Goal: Task Accomplishment & Management: Manage account settings

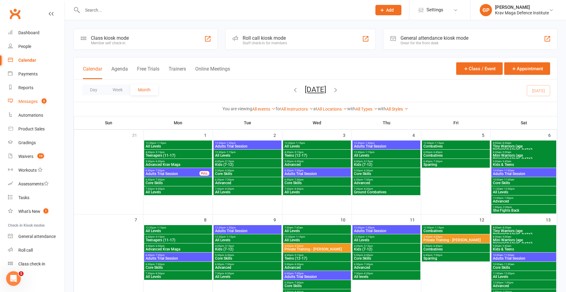
click at [38, 97] on link "Messages 3" at bounding box center [36, 102] width 57 height 14
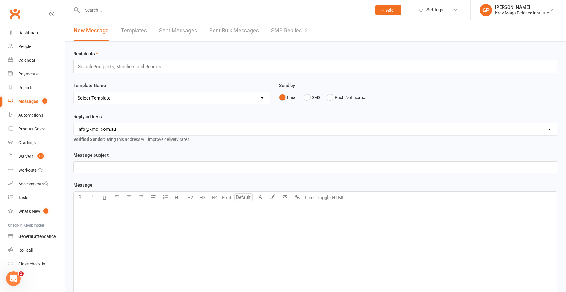
click at [290, 34] on link "SMS Replies 3" at bounding box center [289, 30] width 37 height 21
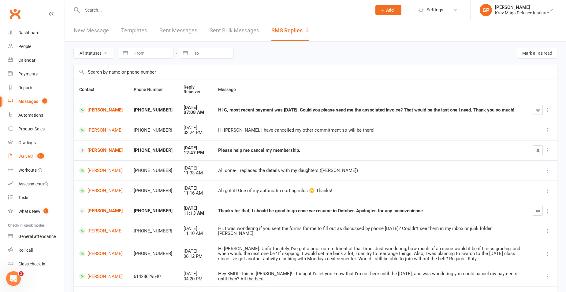
click at [36, 162] on link "Waivers 10" at bounding box center [36, 157] width 57 height 14
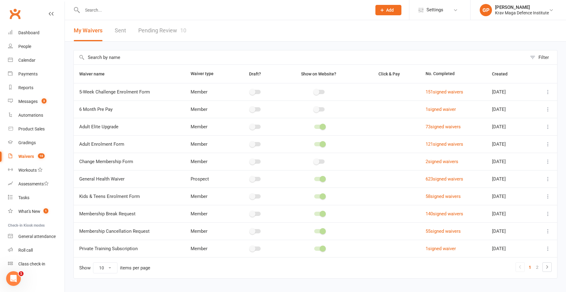
click at [176, 35] on link "Pending Review 10" at bounding box center [162, 30] width 48 height 21
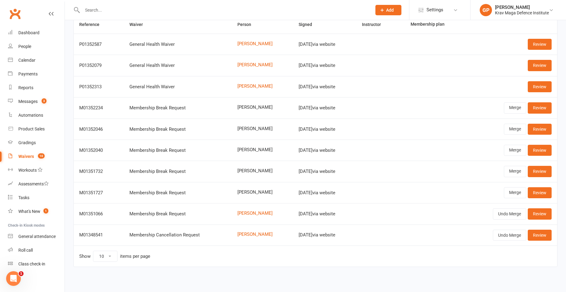
scroll to position [50, 0]
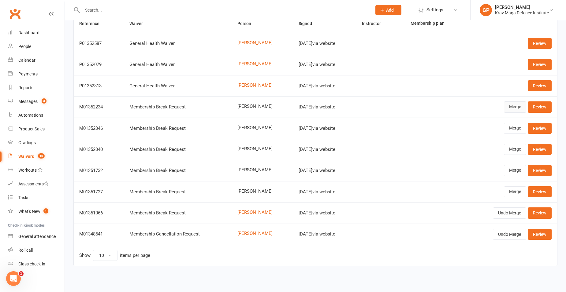
click at [508, 105] on link "Merge" at bounding box center [515, 107] width 22 height 11
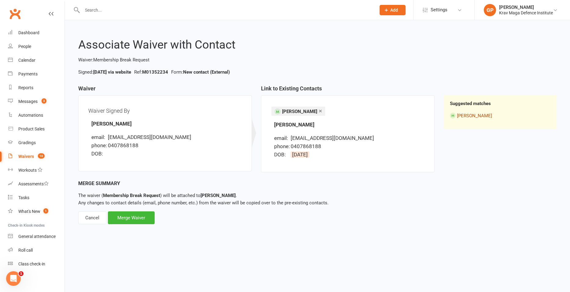
click at [469, 116] on link "[PERSON_NAME]" at bounding box center [474, 116] width 35 height 6
click at [128, 215] on div "Merge Waiver" at bounding box center [131, 218] width 47 height 13
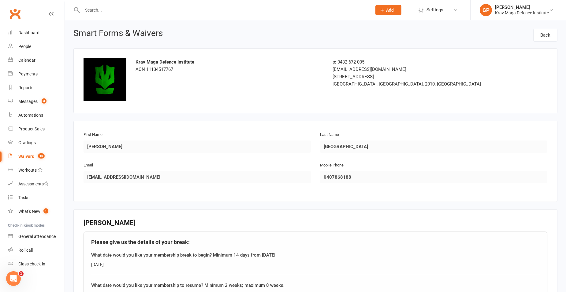
click at [28, 155] on div "Waivers" at bounding box center [26, 156] width 16 height 5
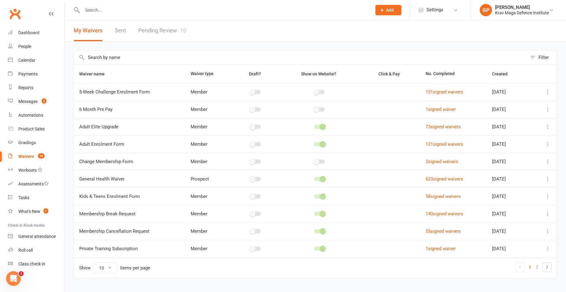
click at [155, 32] on link "Pending Review 10" at bounding box center [162, 30] width 48 height 21
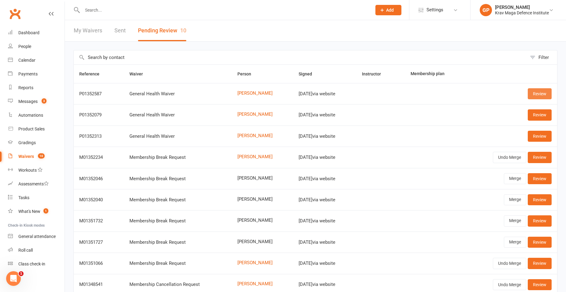
click at [541, 95] on link "Review" at bounding box center [539, 93] width 24 height 11
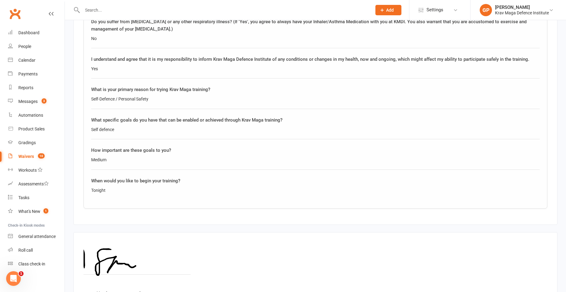
scroll to position [882, 0]
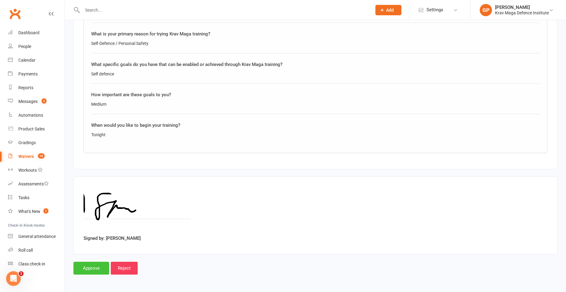
click at [82, 270] on input "Approve" at bounding box center [91, 268] width 36 height 13
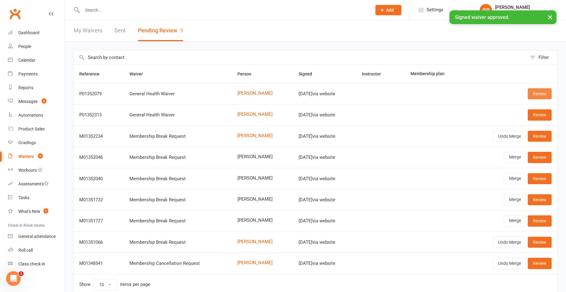
click at [539, 95] on link "Review" at bounding box center [539, 93] width 24 height 11
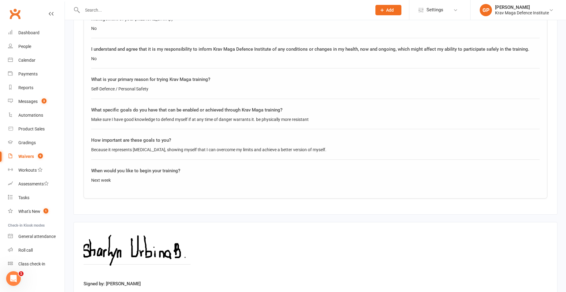
scroll to position [882, 0]
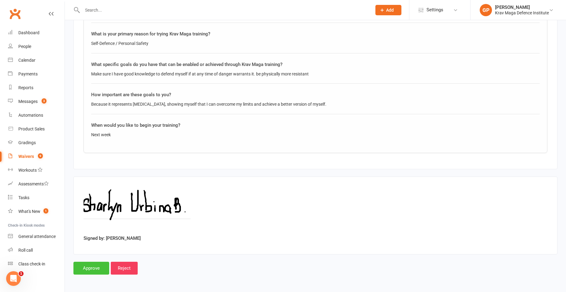
click at [95, 268] on input "Approve" at bounding box center [91, 268] width 36 height 13
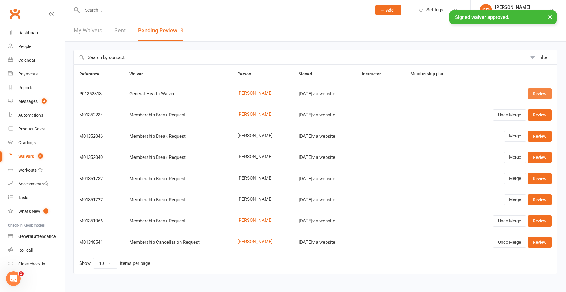
click at [537, 95] on link "Review" at bounding box center [539, 93] width 24 height 11
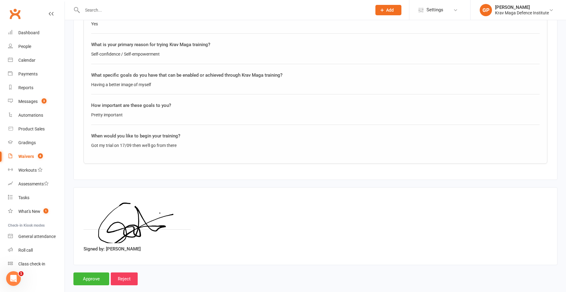
scroll to position [882, 0]
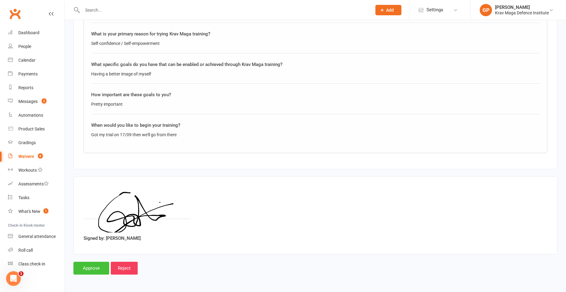
click at [85, 267] on input "Approve" at bounding box center [91, 268] width 36 height 13
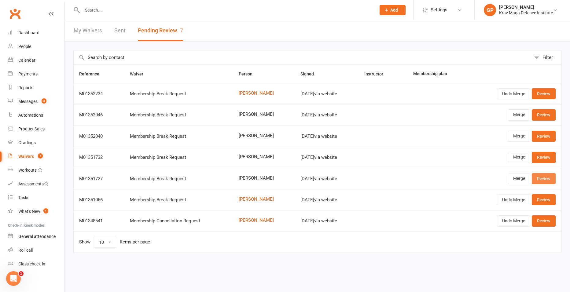
click at [548, 179] on link "Review" at bounding box center [544, 178] width 24 height 11
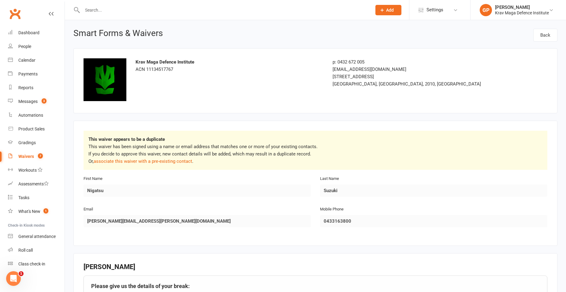
click at [39, 158] on span "7" at bounding box center [40, 155] width 5 height 5
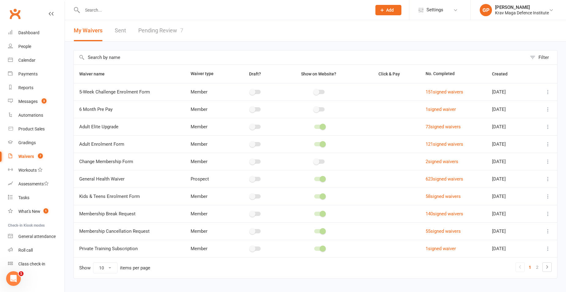
click at [30, 155] on div "Waivers" at bounding box center [26, 156] width 16 height 5
click at [171, 32] on link "Pending Review 7" at bounding box center [160, 30] width 45 height 21
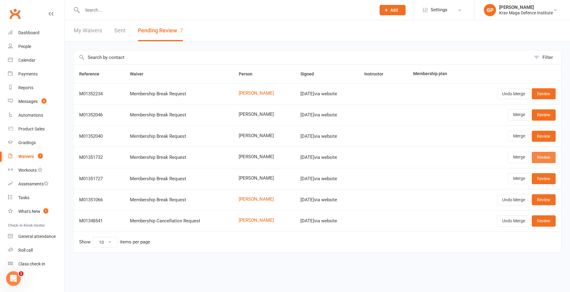
click at [545, 159] on link "Review" at bounding box center [544, 157] width 24 height 11
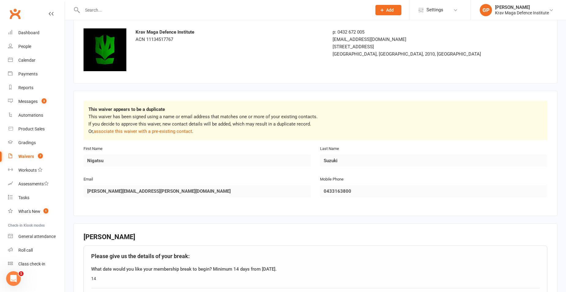
scroll to position [21, 0]
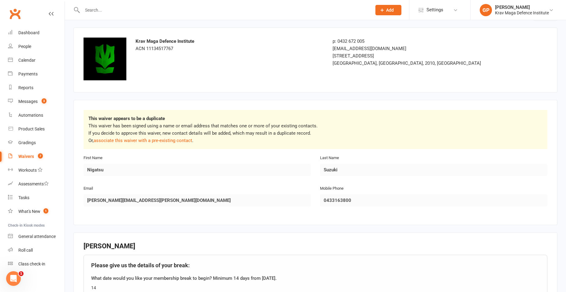
click at [38, 156] on span "7" at bounding box center [40, 155] width 5 height 5
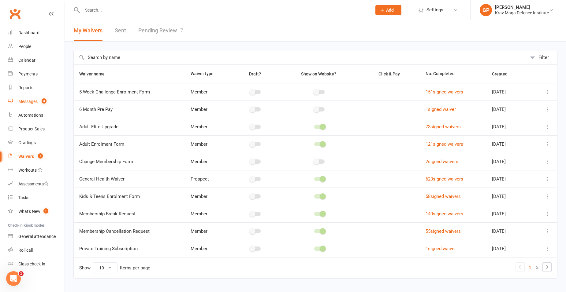
drag, startPoint x: 260, startPoint y: 25, endPoint x: 30, endPoint y: 103, distance: 242.5
click at [30, 103] on div "Messages" at bounding box center [27, 101] width 19 height 5
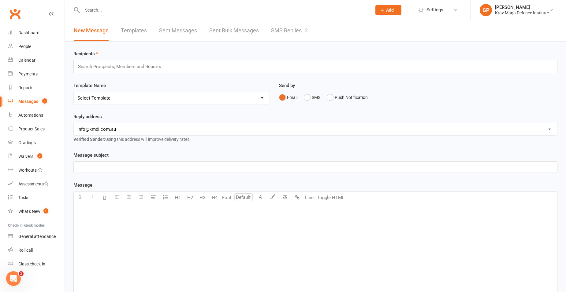
click at [285, 36] on link "SMS Replies 3" at bounding box center [289, 30] width 37 height 21
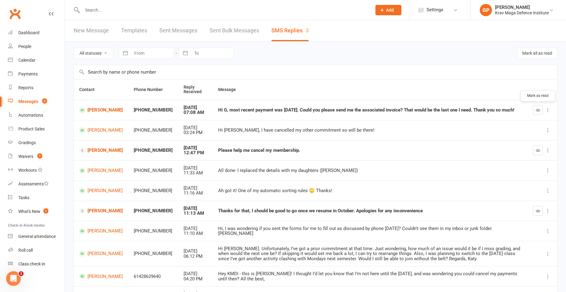
click at [538, 110] on icon "button" at bounding box center [537, 110] width 5 height 5
click at [98, 111] on link "[PERSON_NAME]" at bounding box center [100, 110] width 43 height 6
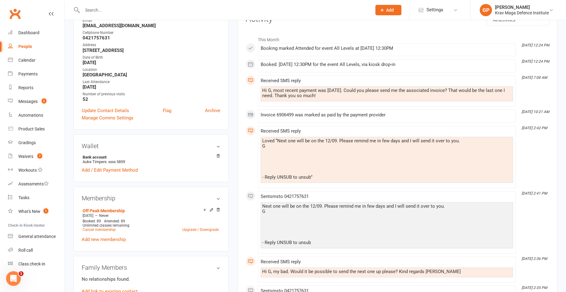
scroll to position [92, 0]
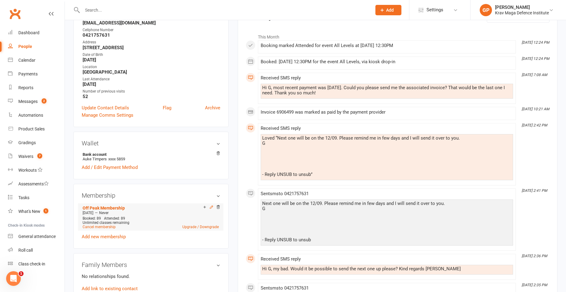
click at [212, 206] on icon at bounding box center [211, 207] width 4 height 4
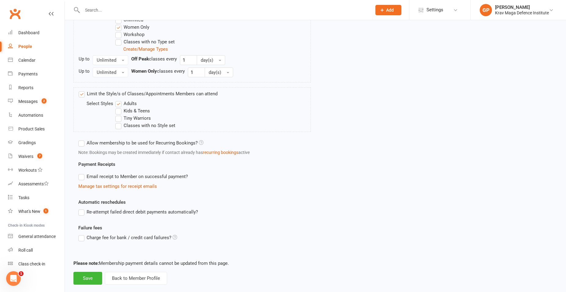
scroll to position [334, 0]
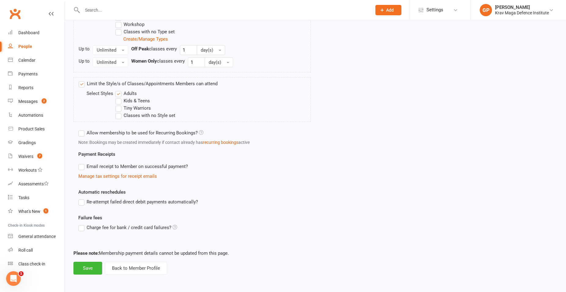
click at [82, 165] on label "Email receipt to Member on successful payment?" at bounding box center [132, 166] width 109 height 7
click at [82, 163] on input "Email receipt to Member on successful payment?" at bounding box center [80, 163] width 4 height 0
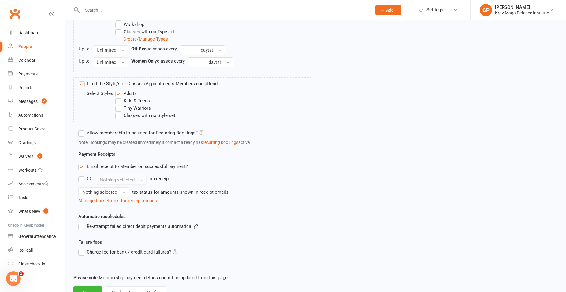
scroll to position [358, 0]
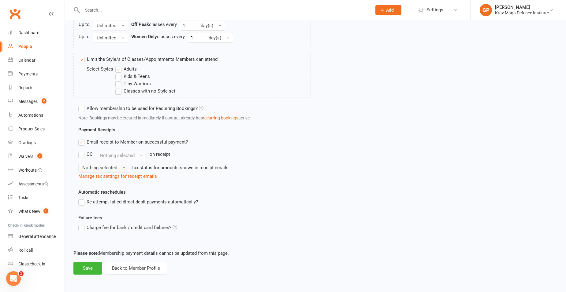
click at [109, 167] on span "Nothing selected" at bounding box center [99, 168] width 35 height 6
click at [108, 178] on link "Inc tax" at bounding box center [109, 181] width 61 height 12
click at [93, 270] on button "Save" at bounding box center [87, 268] width 29 height 13
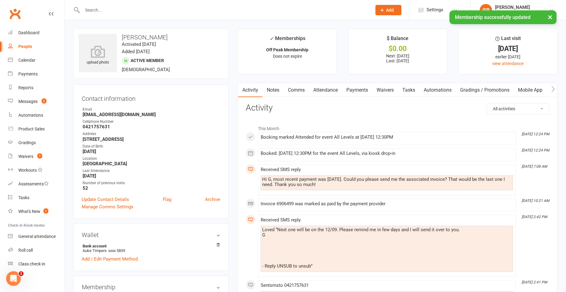
click at [357, 91] on link "Payments" at bounding box center [357, 90] width 30 height 14
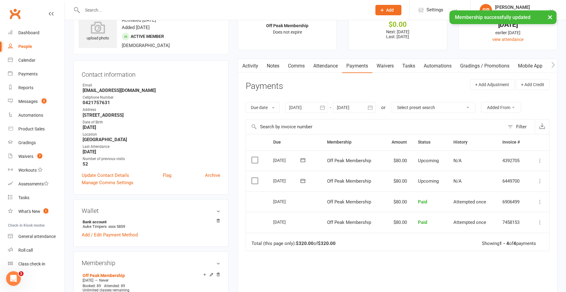
scroll to position [61, 0]
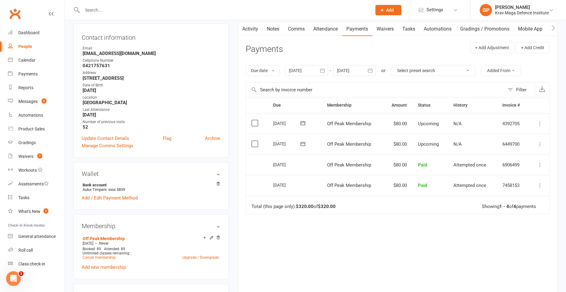
click at [255, 30] on link "Activity" at bounding box center [250, 29] width 24 height 14
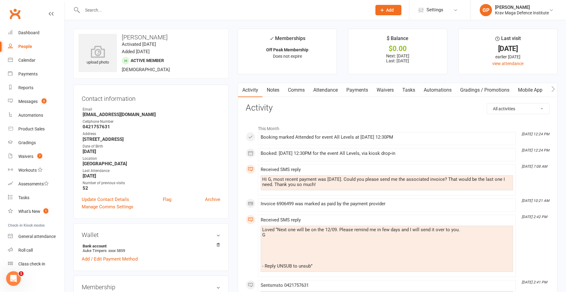
click at [355, 86] on link "Payments" at bounding box center [357, 90] width 30 height 14
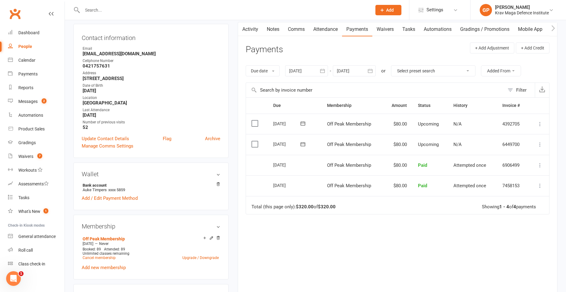
scroll to position [61, 0]
click at [542, 164] on icon at bounding box center [540, 165] width 6 height 6
click at [522, 191] on link "Re-send invoice receipt" at bounding box center [513, 189] width 61 height 12
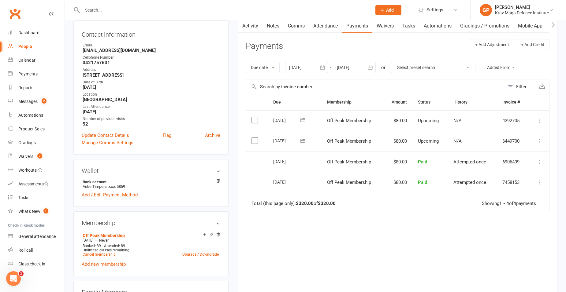
scroll to position [122, 0]
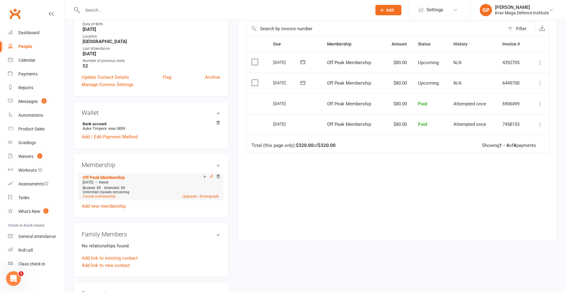
click at [212, 177] on icon at bounding box center [211, 177] width 3 height 3
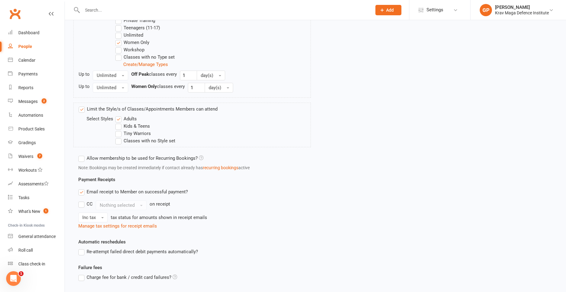
scroll to position [358, 0]
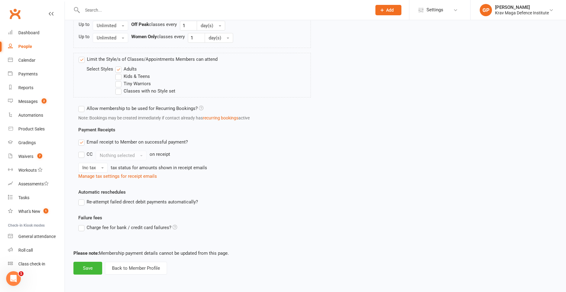
click at [82, 143] on label "Email receipt to Member on successful payment?" at bounding box center [132, 142] width 109 height 7
click at [82, 139] on input "Email receipt to Member on successful payment?" at bounding box center [80, 139] width 4 height 0
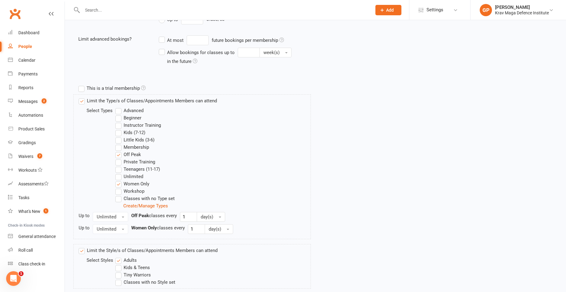
scroll to position [334, 0]
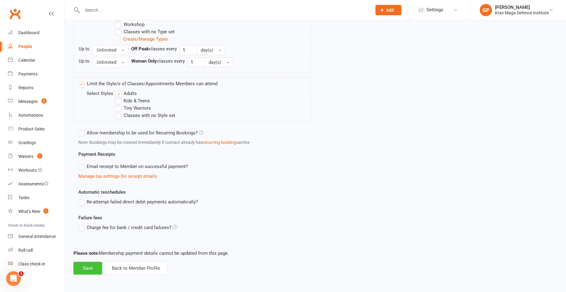
click at [85, 265] on button "Save" at bounding box center [87, 268] width 29 height 13
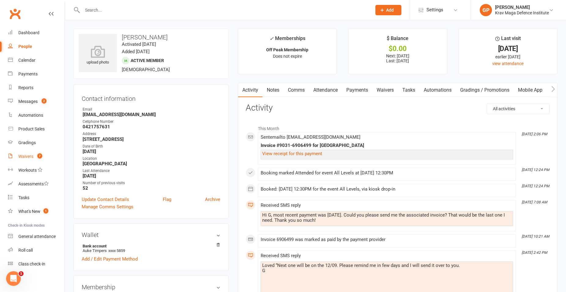
click at [27, 153] on link "Waivers 7" at bounding box center [36, 157] width 57 height 14
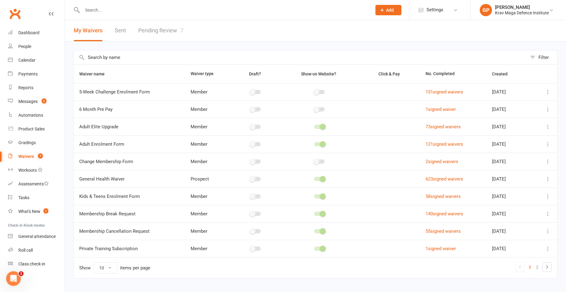
click at [165, 35] on link "Pending Review 7" at bounding box center [160, 30] width 45 height 21
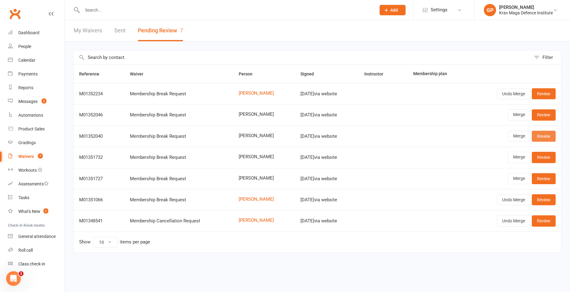
click at [548, 138] on link "Review" at bounding box center [544, 136] width 24 height 11
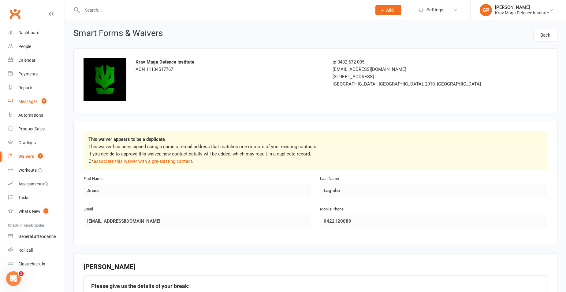
click at [31, 102] on div "Messages" at bounding box center [27, 101] width 19 height 5
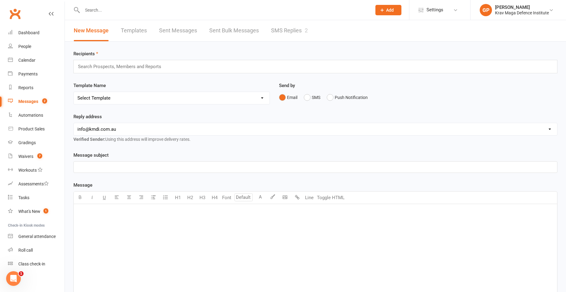
click at [310, 28] on div "New Message Templates Sent Messages Sent Bulk Messages SMS Replies 2" at bounding box center [191, 30] width 252 height 21
click at [299, 33] on link "SMS Replies 2" at bounding box center [289, 30] width 37 height 21
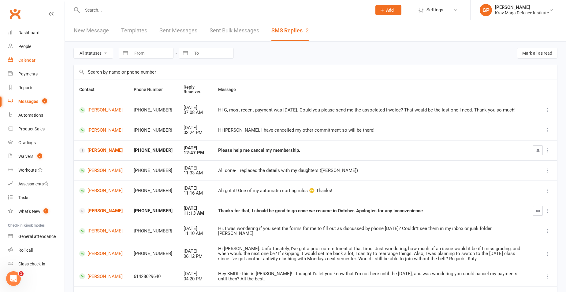
click at [36, 59] on link "Calendar" at bounding box center [36, 61] width 57 height 14
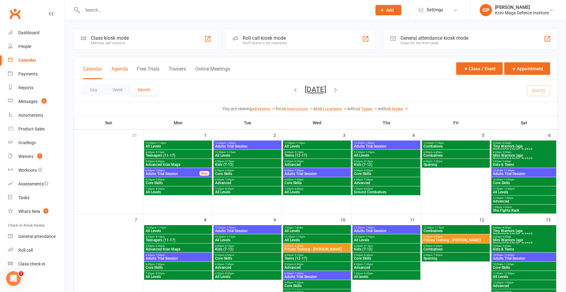
click at [123, 72] on button "Agenda" at bounding box center [119, 72] width 17 height 13
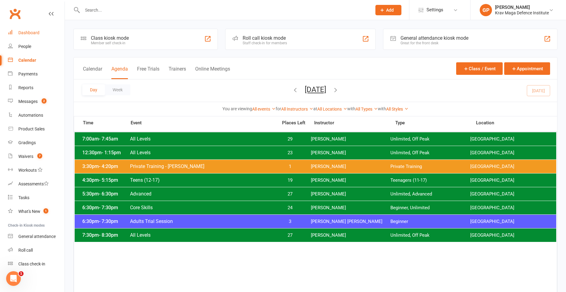
click at [27, 35] on div "Dashboard" at bounding box center [28, 32] width 21 height 5
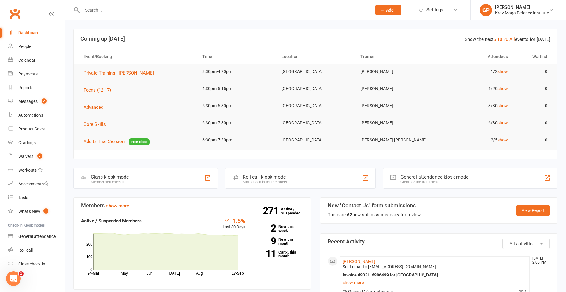
click at [100, 6] on input "text" at bounding box center [223, 10] width 287 height 9
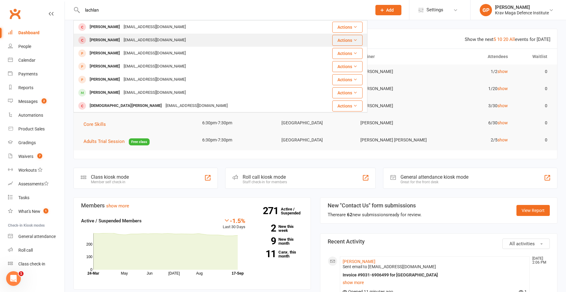
type input "lachlan"
click at [151, 38] on div "[EMAIL_ADDRESS][DOMAIN_NAME]" at bounding box center [155, 40] width 66 height 9
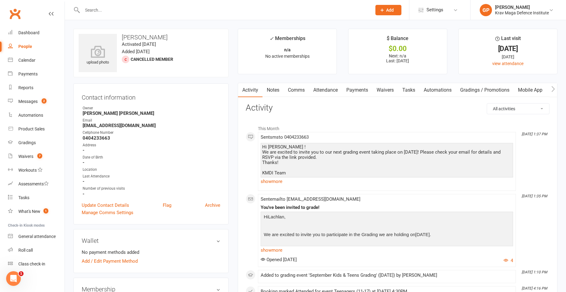
click at [278, 90] on link "Notes" at bounding box center [272, 90] width 21 height 14
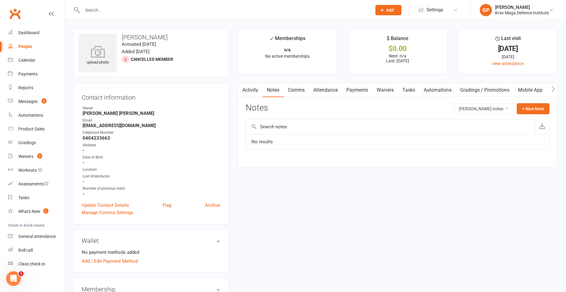
click at [249, 89] on link "Activity" at bounding box center [250, 90] width 24 height 14
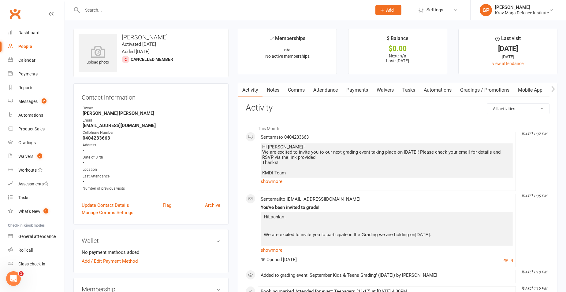
click at [275, 91] on link "Notes" at bounding box center [272, 90] width 21 height 14
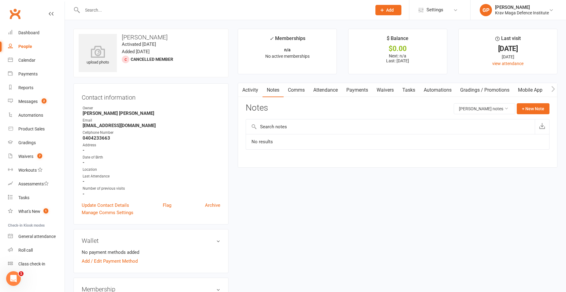
click at [187, 152] on strong "-" at bounding box center [152, 151] width 138 height 6
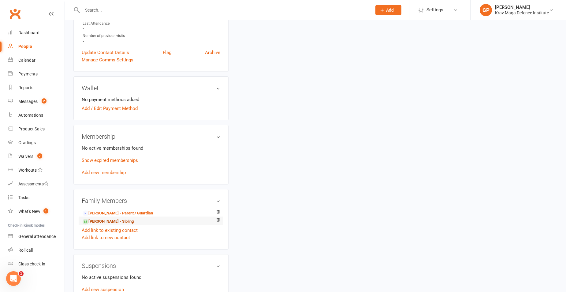
click at [107, 220] on link "[PERSON_NAME] - Sibling" at bounding box center [108, 222] width 51 height 6
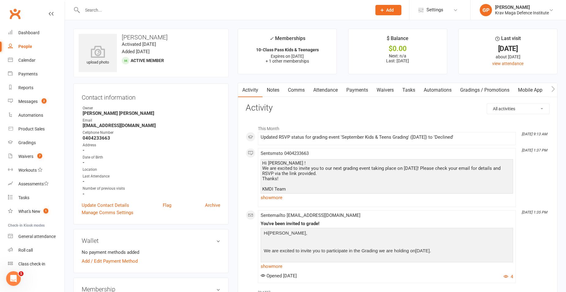
click at [325, 92] on link "Attendance" at bounding box center [325, 90] width 33 height 14
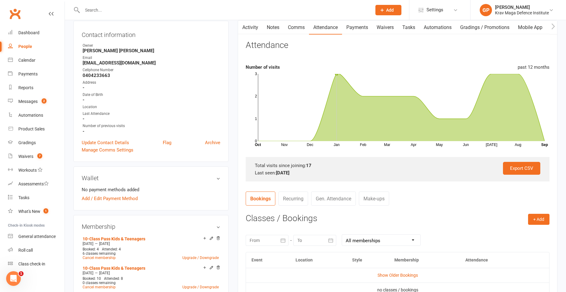
scroll to position [153, 0]
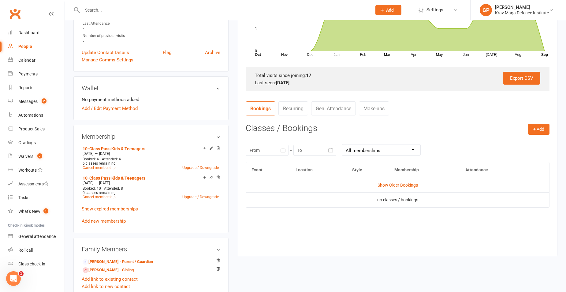
drag, startPoint x: 270, startPoint y: 83, endPoint x: 301, endPoint y: 82, distance: 30.9
click at [301, 82] on div "Last seen: [DATE]" at bounding box center [397, 82] width 285 height 7
drag, startPoint x: 301, startPoint y: 82, endPoint x: 345, endPoint y: 100, distance: 48.1
click at [345, 100] on contact-attendance "Attendance Number of visits past 12 months Nov Dec Jan Feb Mar Apr May Jun [DAT…" at bounding box center [398, 98] width 304 height 297
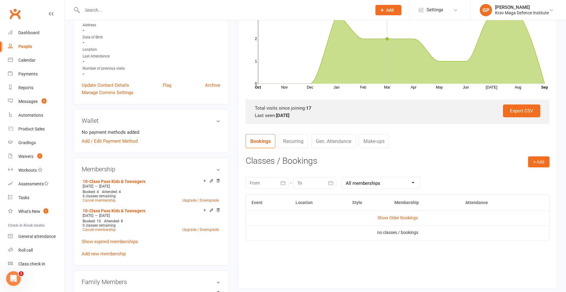
scroll to position [183, 0]
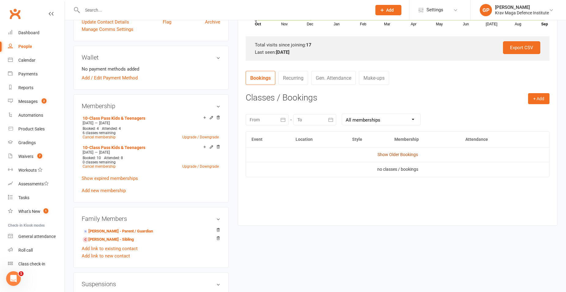
click at [403, 154] on link "Show Older Bookings" at bounding box center [397, 154] width 40 height 5
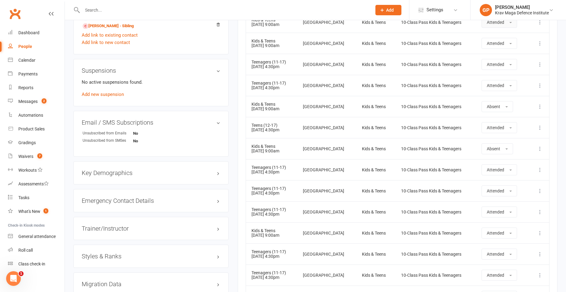
scroll to position [398, 0]
click at [538, 104] on icon at bounding box center [540, 106] width 6 height 6
click at [513, 92] on td "Attended" at bounding box center [502, 85] width 52 height 21
click at [499, 103] on button "Absent" at bounding box center [496, 106] width 31 height 11
click at [498, 123] on span "Attended" at bounding box center [495, 120] width 18 height 6
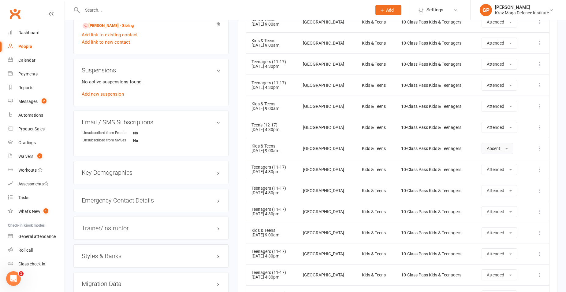
click at [495, 148] on span "Absent" at bounding box center [492, 148] width 13 height 5
click at [493, 164] on span "Attended" at bounding box center [495, 163] width 18 height 6
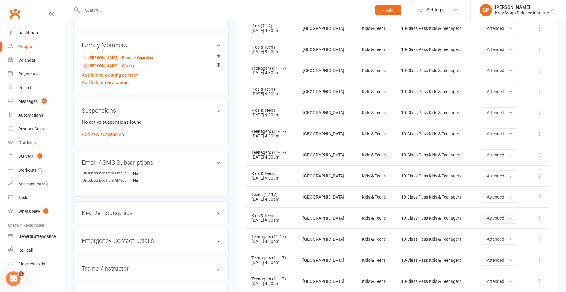
scroll to position [205, 0]
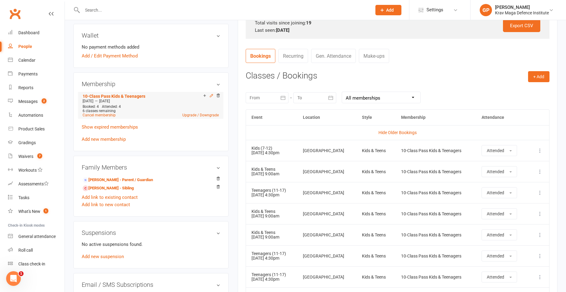
click at [209, 97] on icon at bounding box center [211, 96] width 4 height 4
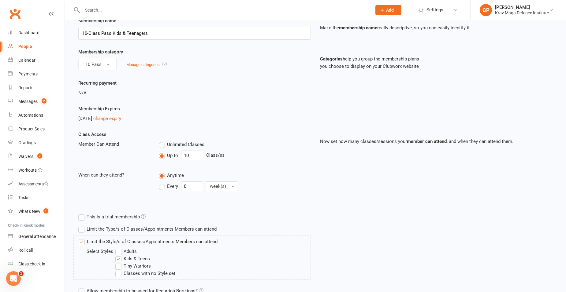
scroll to position [92, 0]
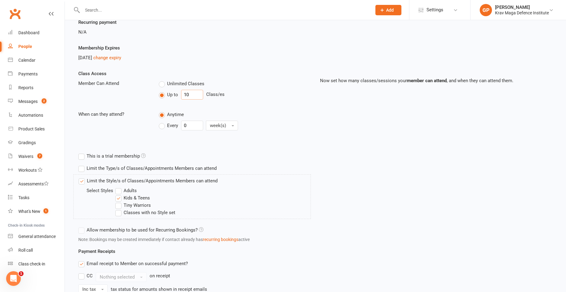
click at [201, 94] on input "10" at bounding box center [192, 95] width 22 height 10
type input "4"
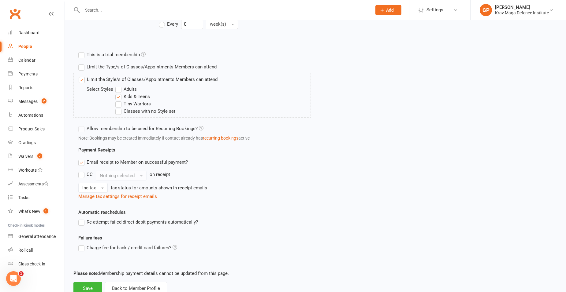
scroll to position [213, 0]
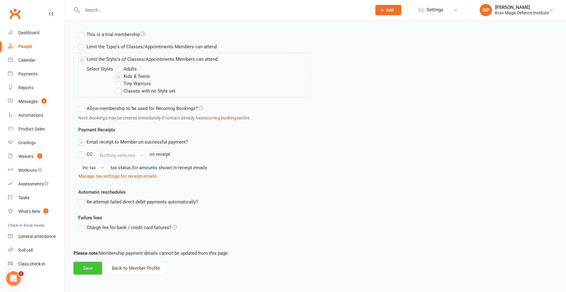
click at [96, 263] on button "Save" at bounding box center [87, 268] width 29 height 13
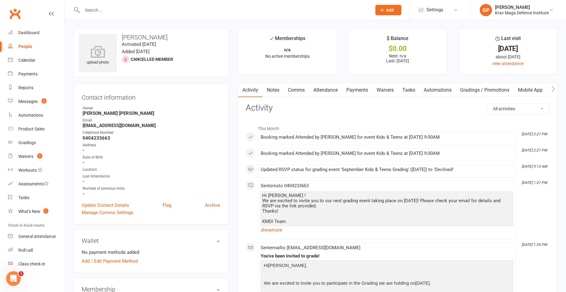
click at [329, 92] on link "Attendance" at bounding box center [325, 90] width 33 height 14
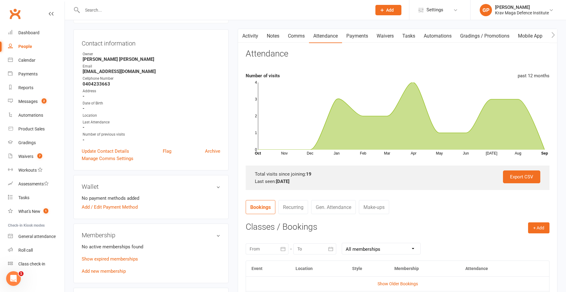
scroll to position [183, 0]
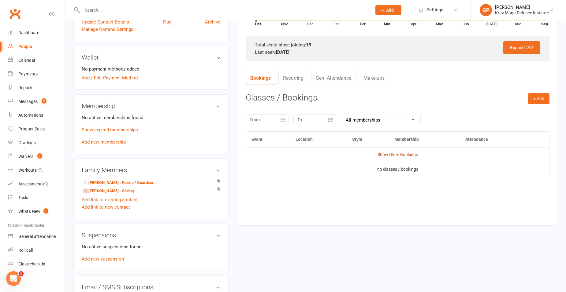
click at [409, 154] on link "Show Older Bookings" at bounding box center [397, 154] width 40 height 5
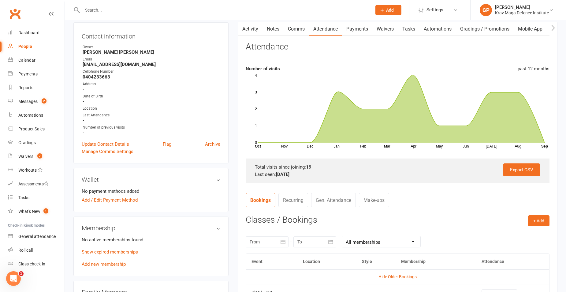
scroll to position [245, 0]
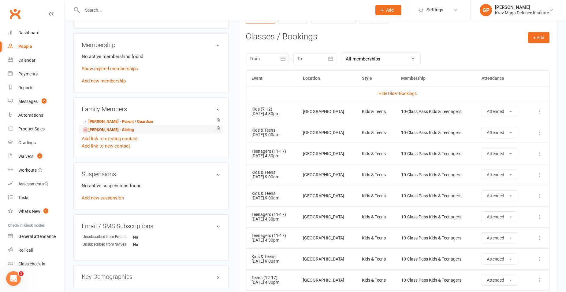
click at [113, 128] on link "[PERSON_NAME] - Sibling" at bounding box center [108, 130] width 51 height 6
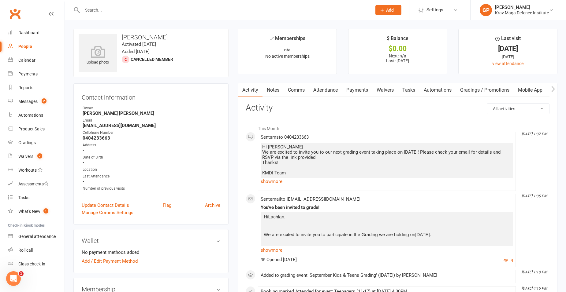
click at [353, 88] on link "Payments" at bounding box center [357, 90] width 30 height 14
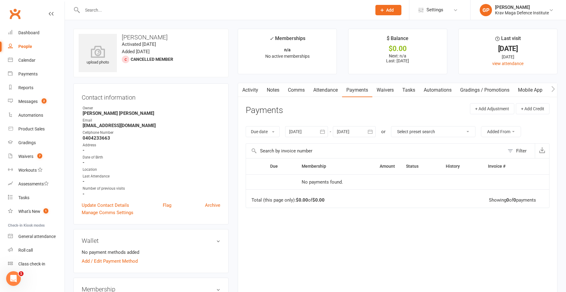
click at [240, 91] on icon "button" at bounding box center [242, 89] width 4 height 6
click at [255, 89] on link "Activity" at bounding box center [250, 90] width 24 height 14
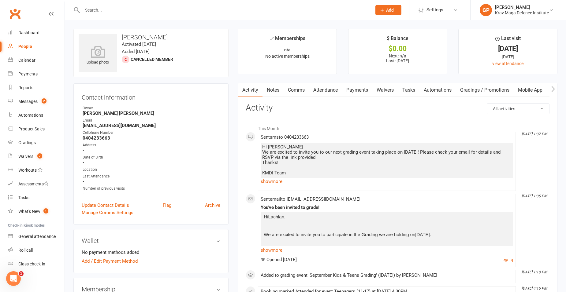
click at [335, 88] on link "Attendance" at bounding box center [325, 90] width 33 height 14
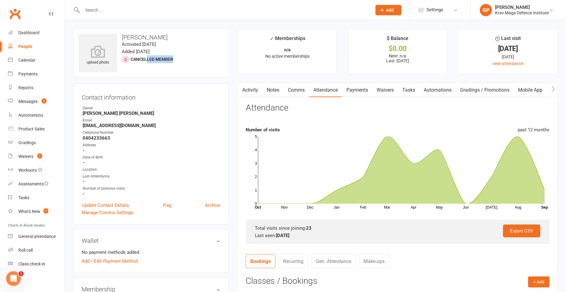
drag, startPoint x: 181, startPoint y: 60, endPoint x: 146, endPoint y: 60, distance: 34.9
click at [146, 60] on div "upload photo [PERSON_NAME] Activated [DATE] Added [DATE] Cancelled member" at bounding box center [150, 53] width 155 height 49
drag, startPoint x: 146, startPoint y: 60, endPoint x: 234, endPoint y: 69, distance: 87.6
click at [235, 68] on main "✓ Memberships n/a No active memberships $ Balance $0.00 Next: n/a Last: [DATE] …" at bounding box center [397, 222] width 329 height 387
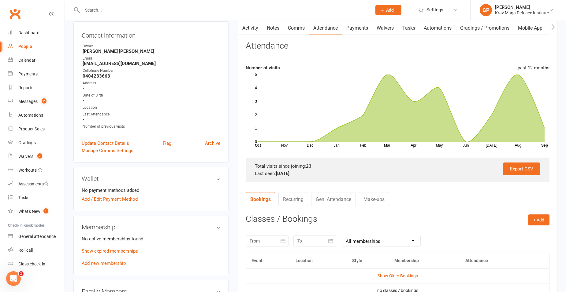
scroll to position [92, 0]
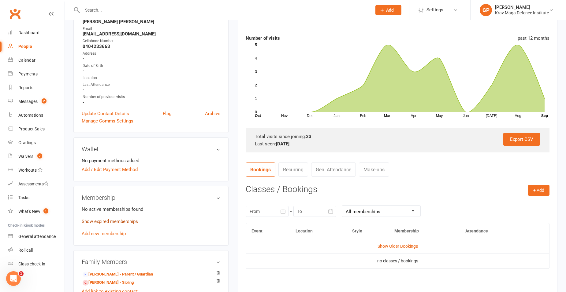
click at [118, 220] on link "Show expired memberships" at bounding box center [110, 222] width 56 height 6
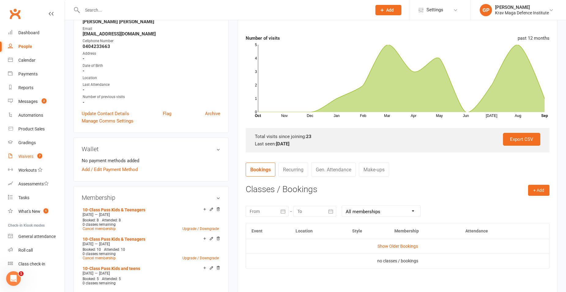
click at [19, 153] on link "Waivers 7" at bounding box center [36, 157] width 57 height 14
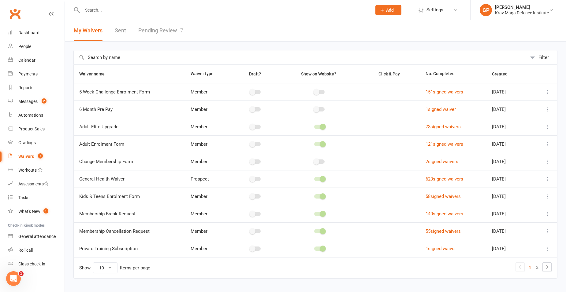
click at [177, 32] on link "Pending Review 7" at bounding box center [160, 30] width 45 height 21
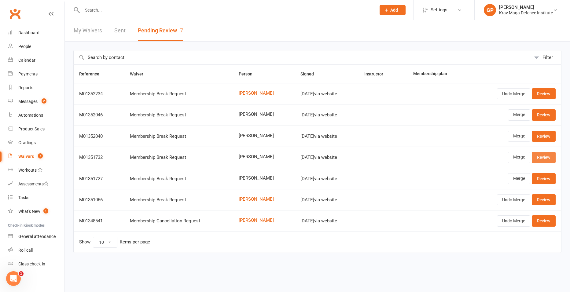
click at [543, 159] on link "Review" at bounding box center [544, 157] width 24 height 11
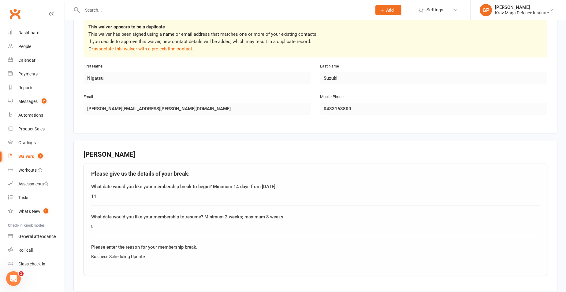
scroll to position [21, 0]
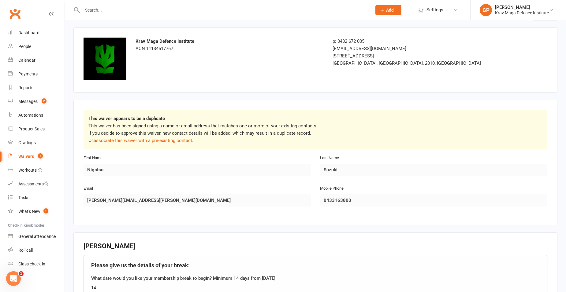
click at [177, 137] on p "This waiver has been signed using a name or email address that matches one or m…" at bounding box center [315, 133] width 454 height 22
click at [177, 140] on link "associate this waiver with a pre-existing contact" at bounding box center [143, 141] width 98 height 6
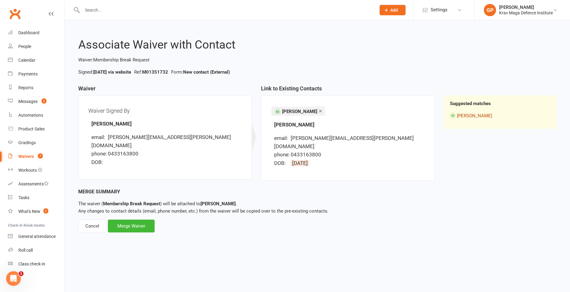
click at [477, 117] on link "[PERSON_NAME]" at bounding box center [474, 116] width 35 height 6
click at [473, 116] on link "[PERSON_NAME]" at bounding box center [474, 116] width 35 height 6
click at [477, 116] on link "[PERSON_NAME]" at bounding box center [474, 116] width 35 height 6
click at [131, 15] on div at bounding box center [222, 10] width 298 height 20
click at [132, 8] on input "text" at bounding box center [225, 10] width 291 height 9
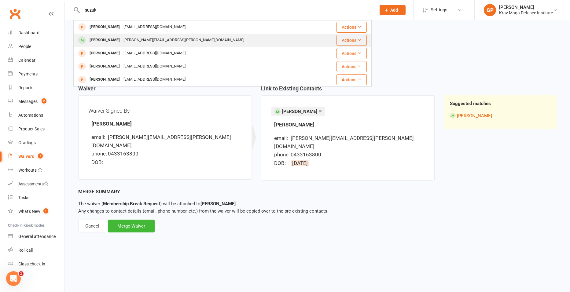
type input "suzuk"
click at [138, 41] on div "[PERSON_NAME][EMAIL_ADDRESS][PERSON_NAME][DOMAIN_NAME]" at bounding box center [184, 40] width 124 height 9
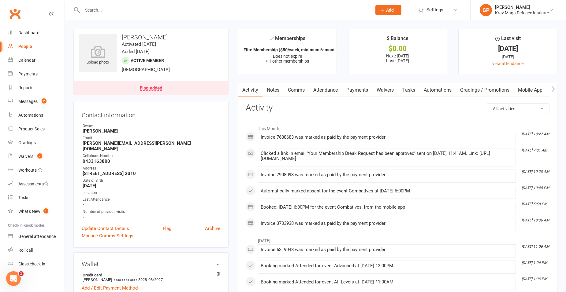
click at [301, 90] on link "Comms" at bounding box center [295, 90] width 25 height 14
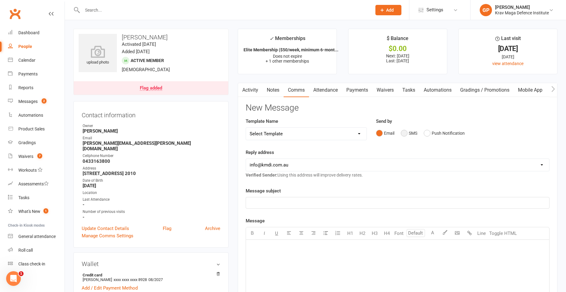
click at [405, 132] on button "SMS" at bounding box center [409, 134] width 17 height 12
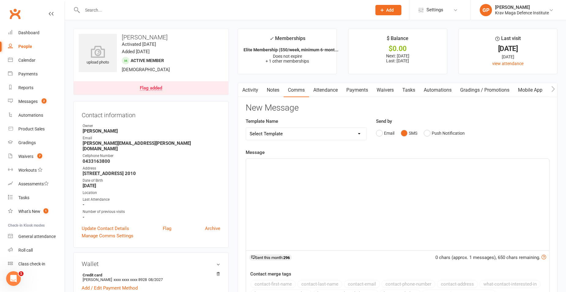
click at [342, 196] on div "﻿" at bounding box center [397, 205] width 303 height 92
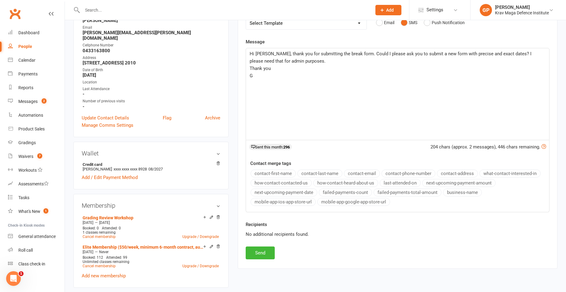
scroll to position [153, 0]
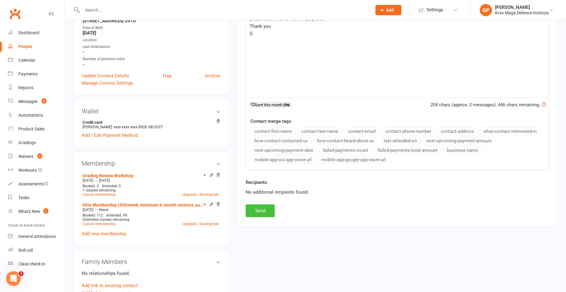
click at [268, 213] on button "Send" at bounding box center [260, 211] width 29 height 13
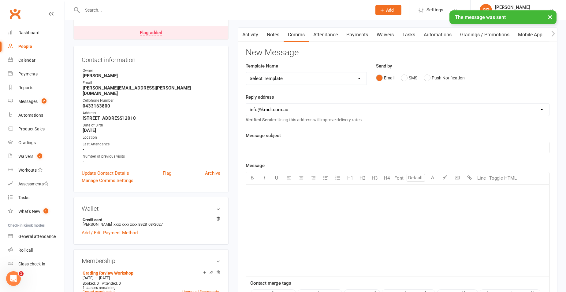
scroll to position [0, 0]
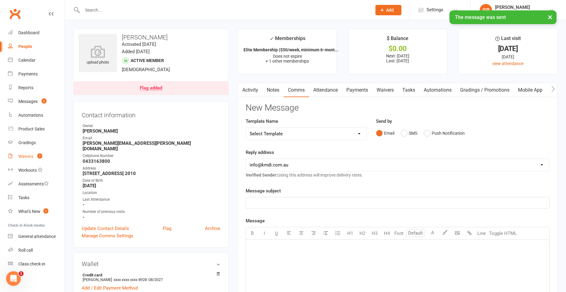
click at [38, 156] on span "7" at bounding box center [39, 155] width 5 height 5
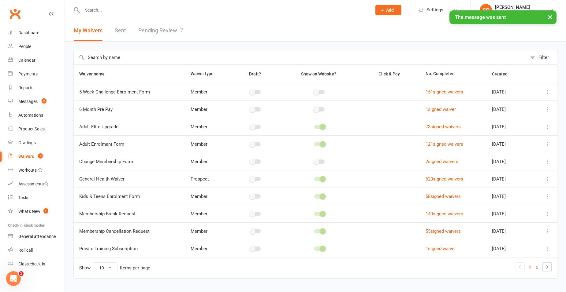
click at [159, 32] on link "Pending Review 7" at bounding box center [160, 30] width 45 height 21
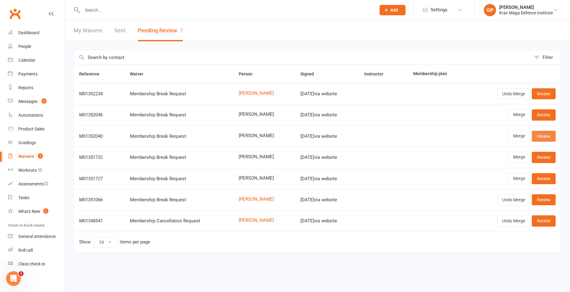
click at [541, 138] on link "Review" at bounding box center [544, 136] width 24 height 11
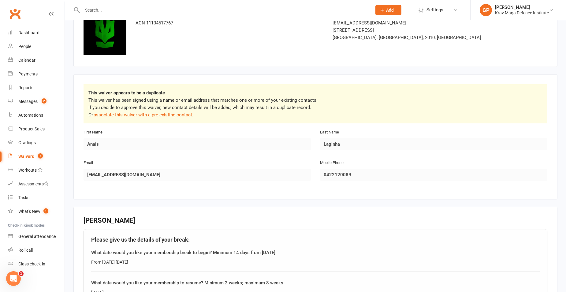
scroll to position [92, 0]
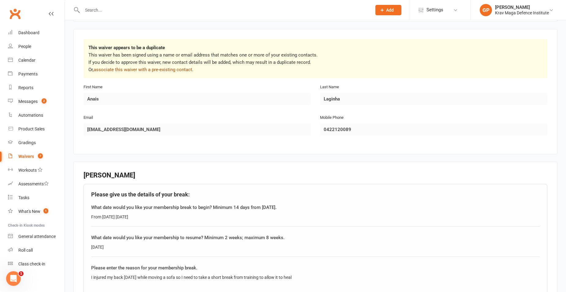
click at [157, 67] on link "associate this waiver with a pre-existing contact" at bounding box center [143, 70] width 98 height 6
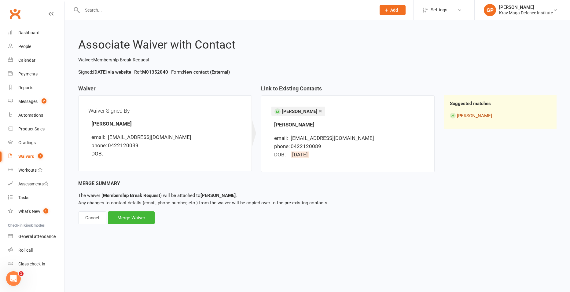
click at [473, 117] on link "[PERSON_NAME]" at bounding box center [474, 116] width 35 height 6
click at [153, 217] on div "Merge Waiver" at bounding box center [131, 218] width 47 height 13
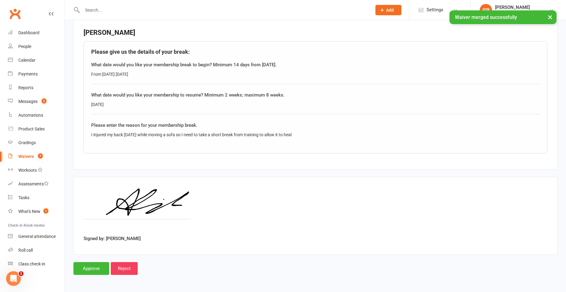
scroll to position [191, 0]
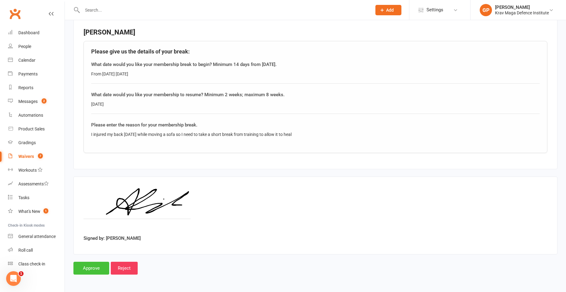
click at [93, 268] on input "Approve" at bounding box center [91, 268] width 36 height 13
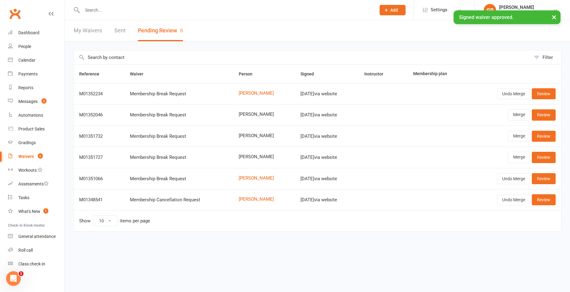
click at [98, 10] on div "× Signed waiver approved." at bounding box center [281, 10] width 562 height 0
click at [99, 10] on input "text" at bounding box center [225, 10] width 291 height 9
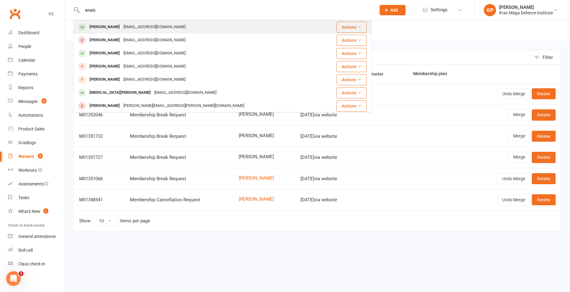
type input "anais"
click at [130, 26] on div "[EMAIL_ADDRESS][DOMAIN_NAME]" at bounding box center [155, 27] width 66 height 9
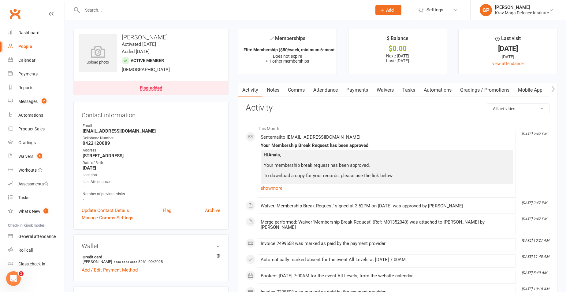
click at [356, 89] on link "Payments" at bounding box center [357, 90] width 30 height 14
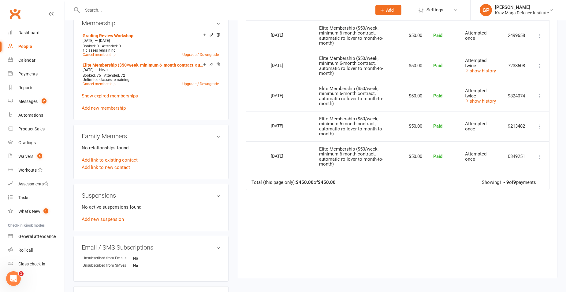
scroll to position [153, 0]
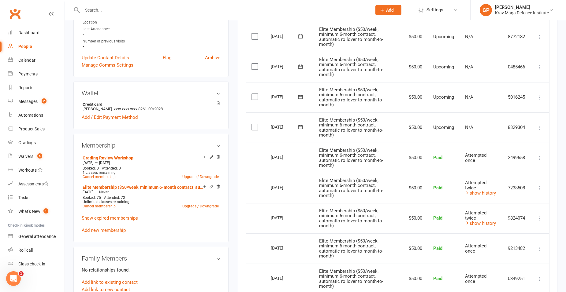
click at [244, 157] on div "Activity Notes Comms Attendance Payments Waivers Tasks Automations Gradings / P…" at bounding box center [398, 165] width 320 height 471
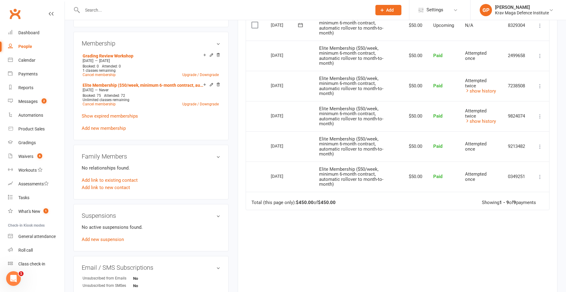
scroll to position [306, 0]
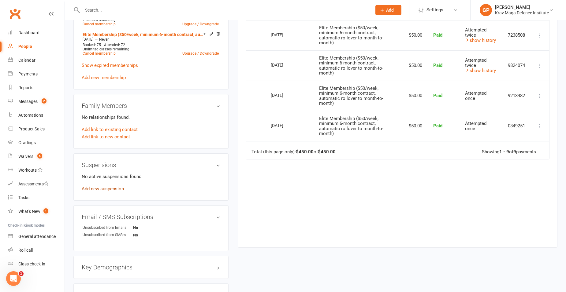
click at [110, 189] on link "Add new suspension" at bounding box center [103, 189] width 42 height 6
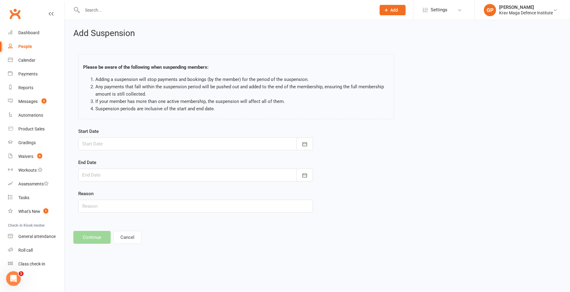
click at [118, 146] on div at bounding box center [195, 144] width 235 height 13
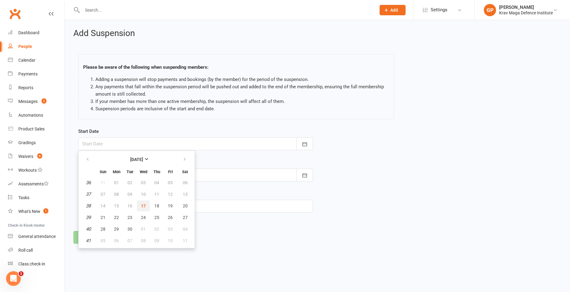
click at [144, 210] on button "17" at bounding box center [143, 206] width 13 height 11
type input "[DATE]"
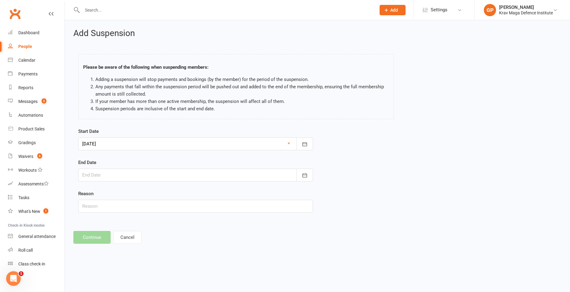
click at [135, 179] on div at bounding box center [195, 175] width 235 height 13
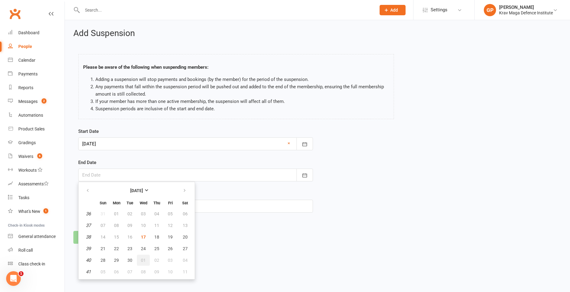
click at [142, 261] on span "01" at bounding box center [143, 260] width 5 height 5
type input "[DATE]"
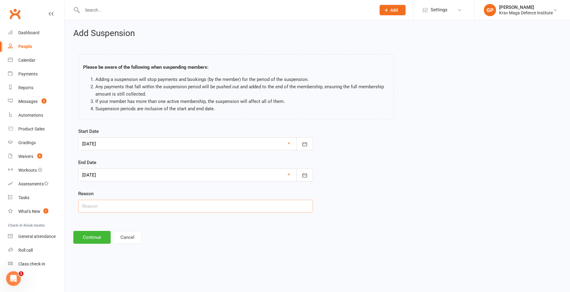
click at [97, 202] on input "text" at bounding box center [195, 206] width 235 height 13
type input "Injury"
click at [88, 233] on button "Continue" at bounding box center [91, 237] width 37 height 13
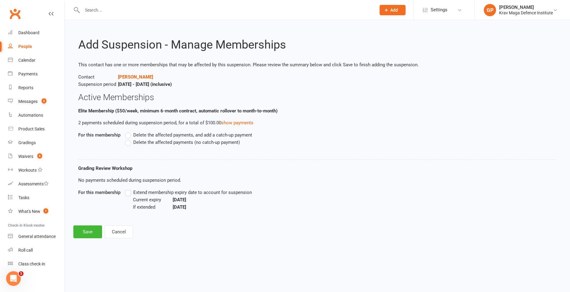
click at [131, 196] on label "Extend membership expiry date to account for suspension" at bounding box center [188, 192] width 127 height 7
click at [129, 189] on input "Extend membership expiry date to account for suspension" at bounding box center [127, 189] width 4 height 0
click at [131, 141] on label "Delete the affected payments (no catch-up payment)" at bounding box center [182, 142] width 115 height 7
click at [129, 139] on input "Delete the affected payments (no catch-up payment)" at bounding box center [127, 139] width 4 height 0
click at [91, 236] on button "Save" at bounding box center [87, 232] width 29 height 13
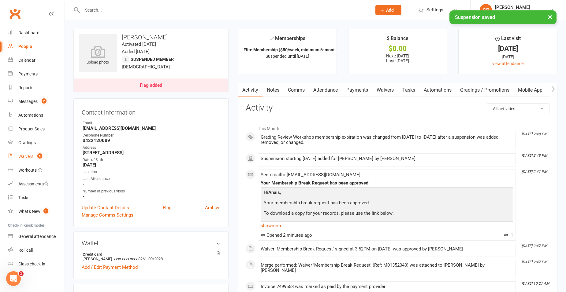
click at [28, 155] on div "Waivers" at bounding box center [25, 156] width 15 height 5
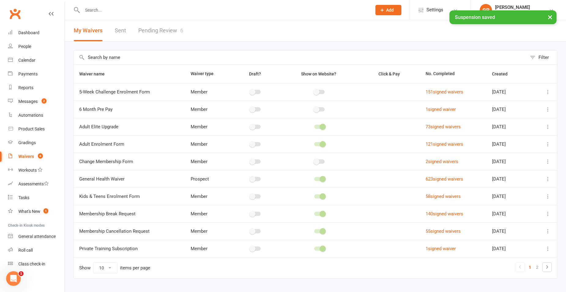
click at [161, 33] on link "Pending Review 6" at bounding box center [160, 30] width 45 height 21
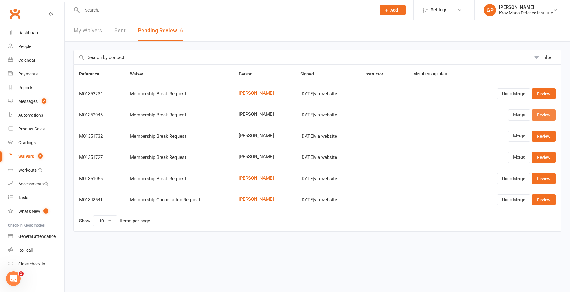
click at [542, 117] on link "Review" at bounding box center [544, 114] width 24 height 11
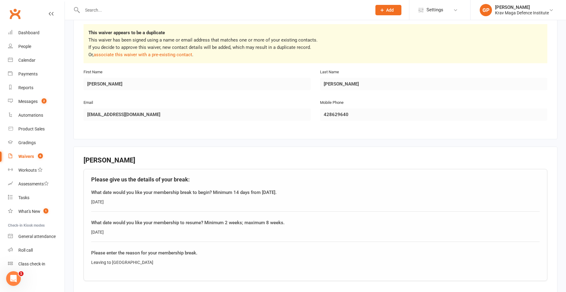
scroll to position [21, 0]
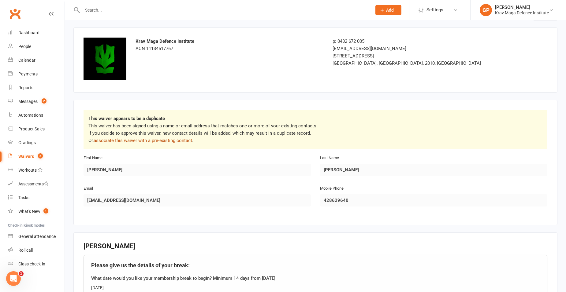
click at [141, 138] on link "associate this waiver with a pre-existing contact" at bounding box center [143, 141] width 98 height 6
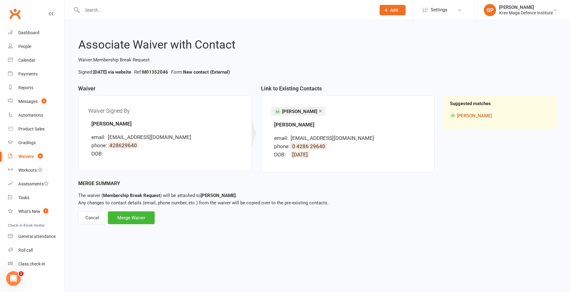
click at [465, 113] on link "[PERSON_NAME]" at bounding box center [474, 116] width 35 height 6
click at [136, 221] on div "Merge Waiver" at bounding box center [131, 218] width 47 height 13
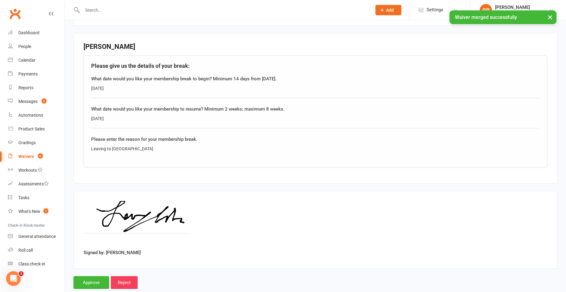
scroll to position [183, 0]
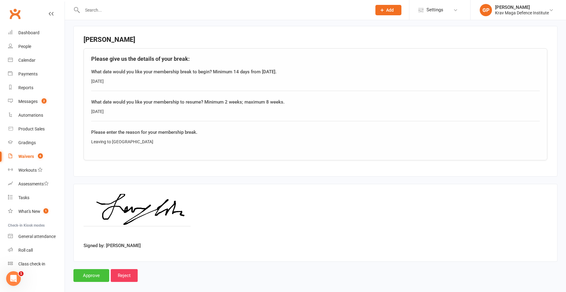
click at [85, 275] on input "Approve" at bounding box center [91, 275] width 36 height 13
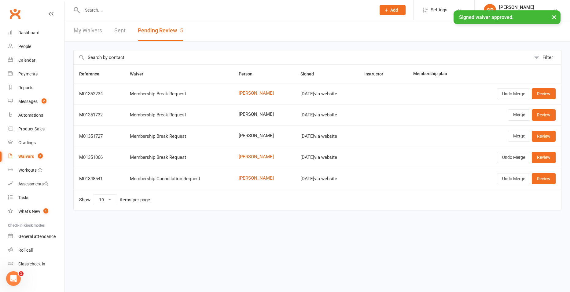
click at [104, 8] on input "text" at bounding box center [225, 10] width 291 height 9
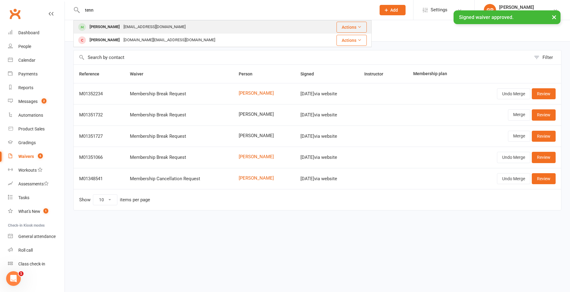
type input "tenn"
click at [116, 29] on div "[PERSON_NAME]" at bounding box center [105, 27] width 34 height 9
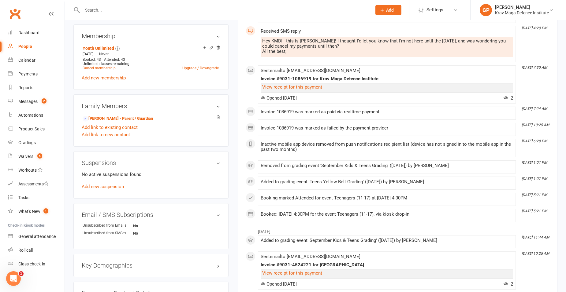
scroll to position [245, 0]
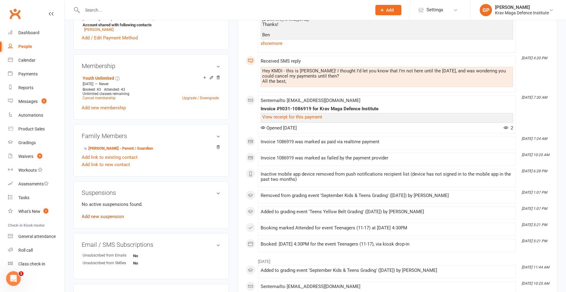
click at [101, 215] on link "Add new suspension" at bounding box center [103, 217] width 42 height 6
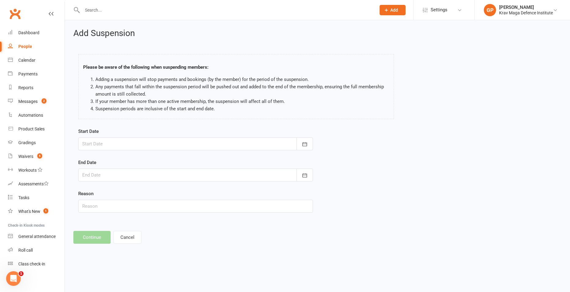
click at [153, 143] on div at bounding box center [195, 144] width 235 height 13
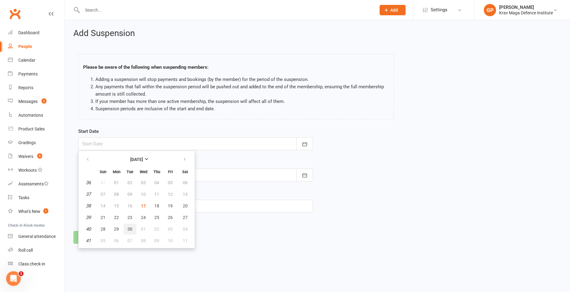
click at [128, 227] on span "30" at bounding box center [130, 229] width 5 height 5
type input "[DATE]"
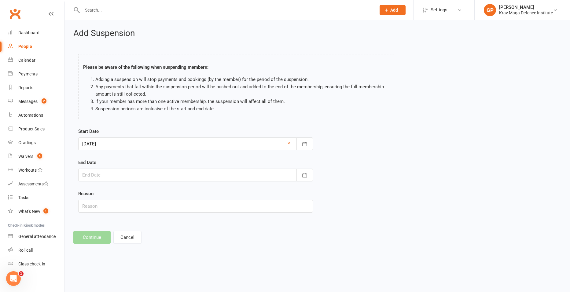
click at [120, 173] on div at bounding box center [195, 175] width 235 height 13
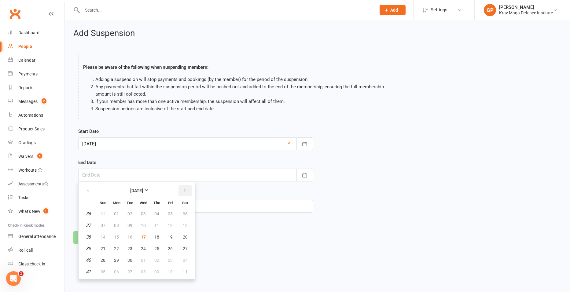
click at [186, 192] on icon "button" at bounding box center [185, 190] width 4 height 5
click at [116, 249] on span "20" at bounding box center [116, 248] width 5 height 5
type input "[DATE]"
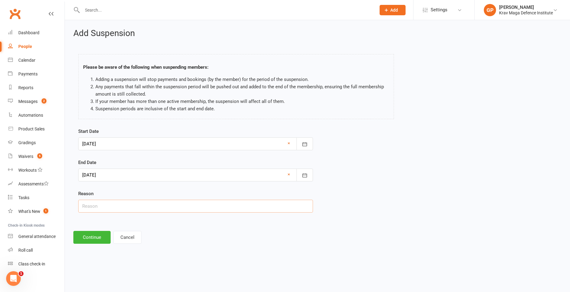
click at [107, 209] on input "text" at bounding box center [195, 206] width 235 height 13
type input "Holiday"
click at [92, 235] on button "Continue" at bounding box center [91, 237] width 37 height 13
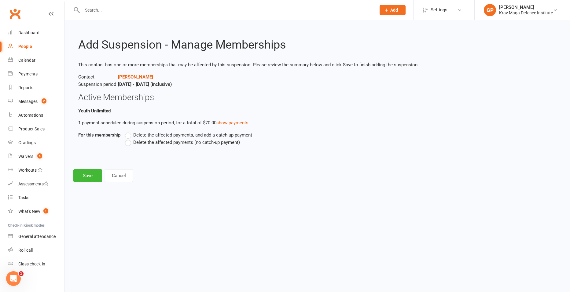
click at [130, 146] on label "Delete the affected payments (no catch-up payment)" at bounding box center [182, 142] width 115 height 7
click at [129, 139] on input "Delete the affected payments (no catch-up payment)" at bounding box center [127, 139] width 4 height 0
click at [98, 177] on button "Save" at bounding box center [87, 175] width 29 height 13
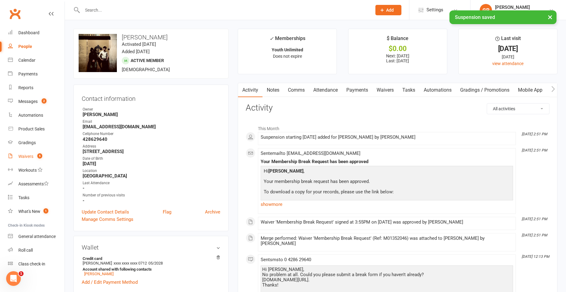
click at [28, 156] on div "Waivers" at bounding box center [25, 156] width 15 height 5
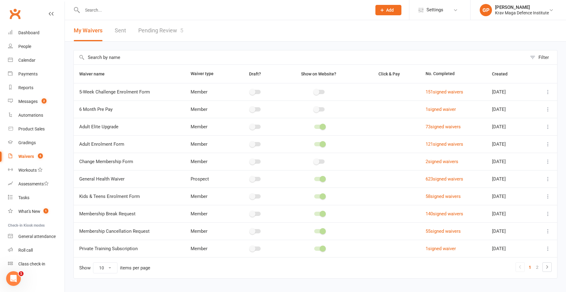
click at [162, 36] on link "Pending Review 5" at bounding box center [160, 30] width 45 height 21
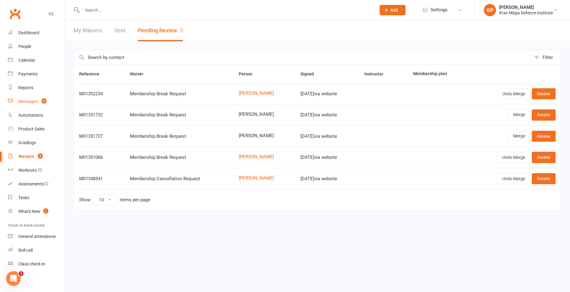
click at [38, 97] on link "Messages 2" at bounding box center [36, 102] width 57 height 14
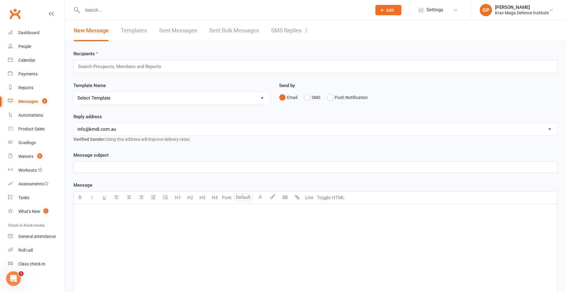
click at [289, 27] on link "SMS Replies 2" at bounding box center [289, 30] width 37 height 21
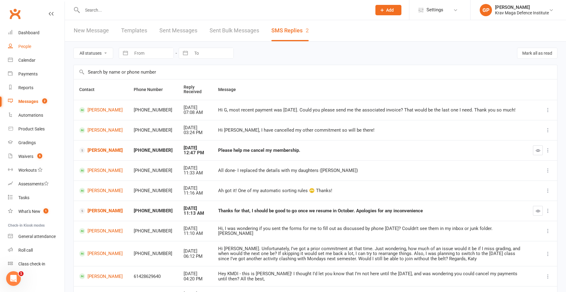
click at [32, 53] on link "People" at bounding box center [36, 47] width 57 height 14
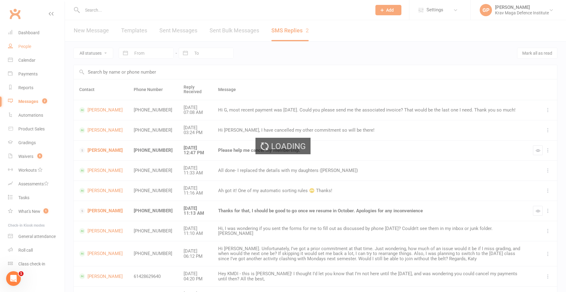
select select "100"
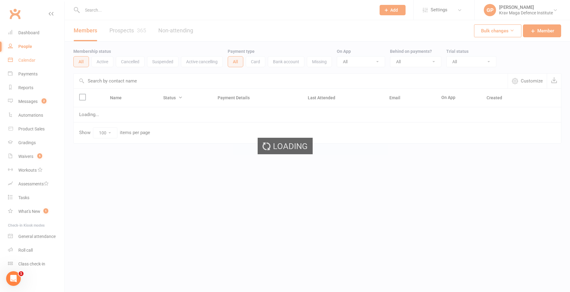
click at [33, 62] on div "Calendar" at bounding box center [26, 60] width 17 height 5
click at [31, 60] on div "Calendar" at bounding box center [26, 60] width 17 height 5
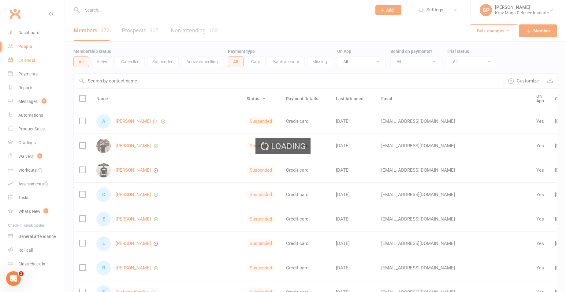
click at [31, 60] on div "Loading" at bounding box center [283, 146] width 566 height 292
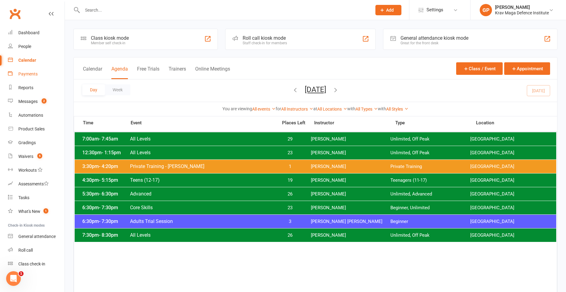
click at [35, 75] on div "Payments" at bounding box center [27, 74] width 19 height 5
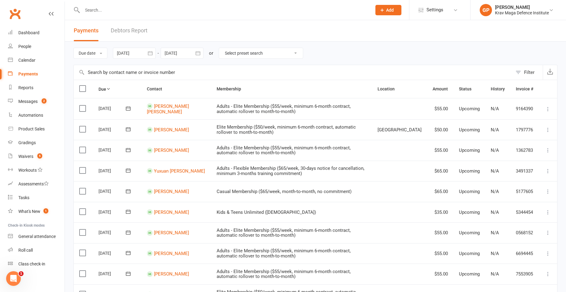
click at [134, 31] on link "Debtors Report" at bounding box center [129, 30] width 37 height 21
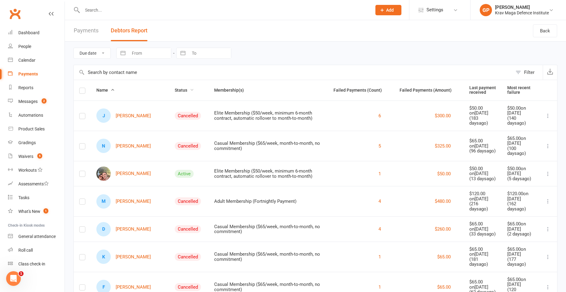
click at [175, 89] on span "Status" at bounding box center [184, 90] width 19 height 5
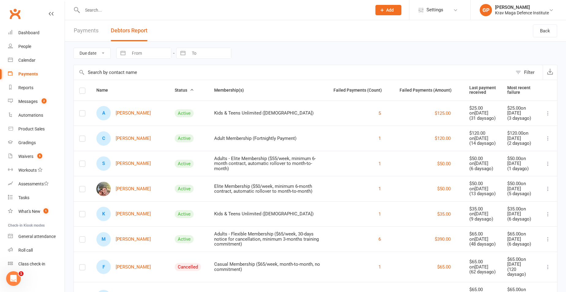
drag, startPoint x: 136, startPoint y: 133, endPoint x: 301, endPoint y: 40, distance: 188.9
click at [301, 40] on header "Payments Debtors Report Back" at bounding box center [315, 30] width 501 height 21
click at [34, 152] on link "Waivers 5" at bounding box center [36, 157] width 57 height 14
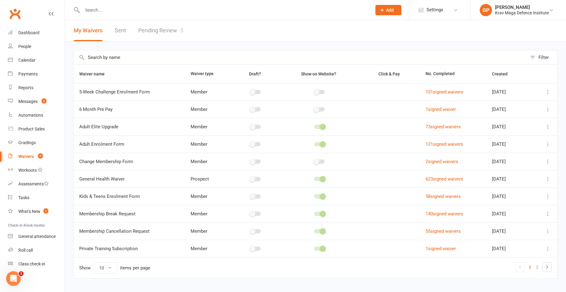
click at [165, 24] on link "Pending Review 5" at bounding box center [160, 30] width 45 height 21
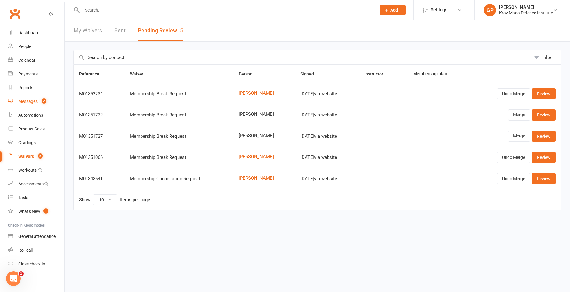
click at [26, 98] on link "Messages 2" at bounding box center [36, 102] width 57 height 14
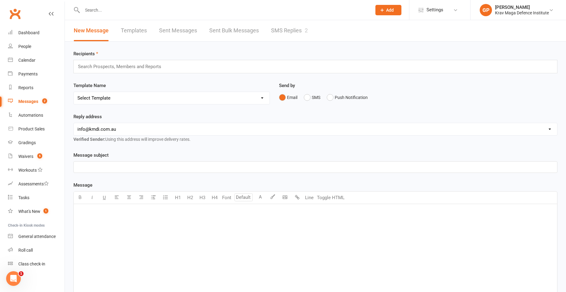
click at [274, 26] on link "SMS Replies 2" at bounding box center [289, 30] width 37 height 21
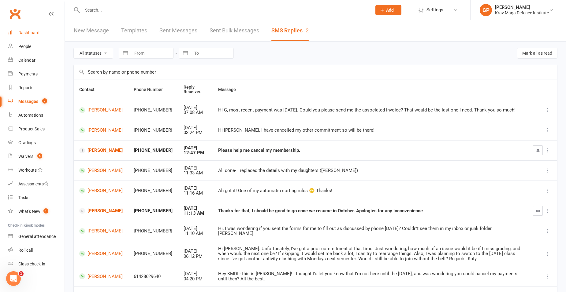
click at [30, 30] on link "Dashboard" at bounding box center [36, 33] width 57 height 14
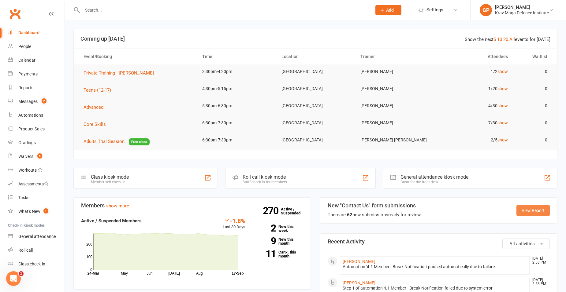
click at [538, 210] on link "View Report" at bounding box center [532, 210] width 33 height 11
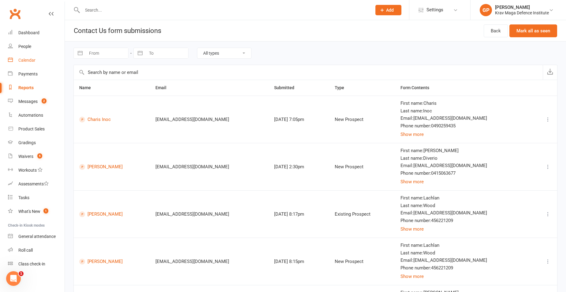
click at [31, 57] on link "Calendar" at bounding box center [36, 61] width 57 height 14
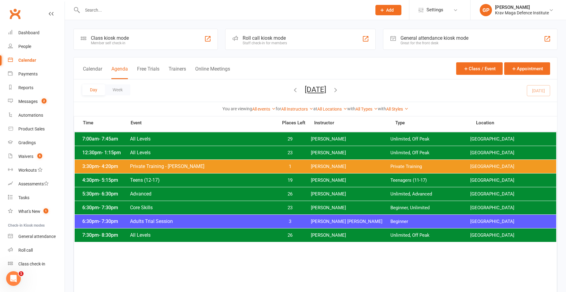
click at [319, 193] on span "[PERSON_NAME]" at bounding box center [351, 194] width 80 height 6
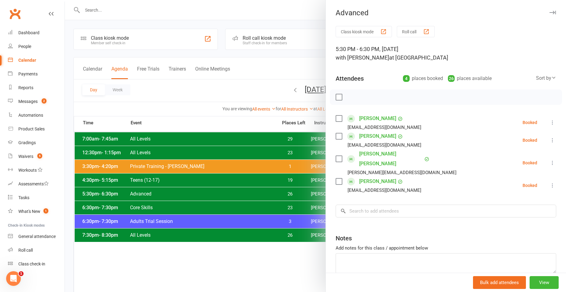
click at [217, 91] on div at bounding box center [315, 146] width 501 height 292
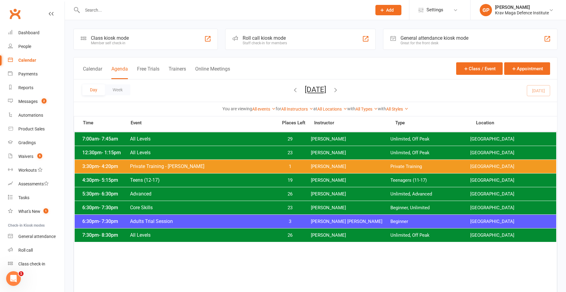
click at [171, 192] on span "Advanced" at bounding box center [202, 194] width 144 height 6
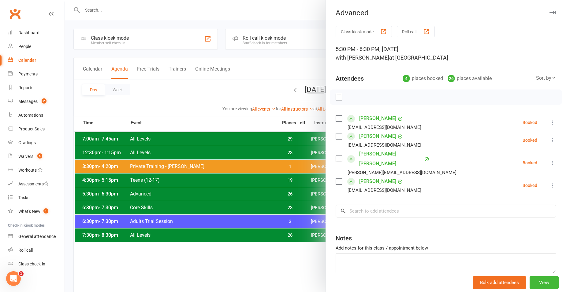
click at [374, 177] on link "[PERSON_NAME]" at bounding box center [377, 182] width 37 height 10
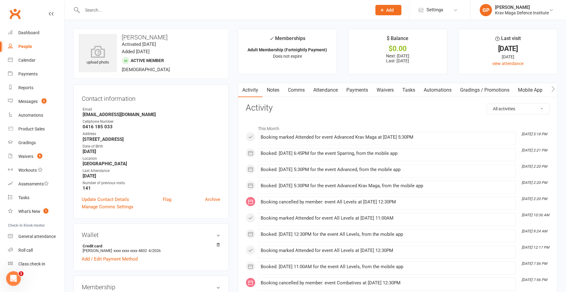
click at [333, 87] on link "Attendance" at bounding box center [325, 90] width 33 height 14
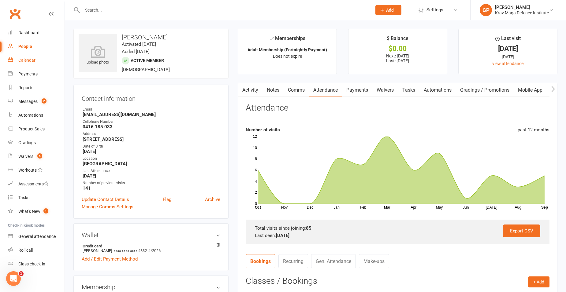
click at [31, 64] on link "Calendar" at bounding box center [36, 61] width 57 height 14
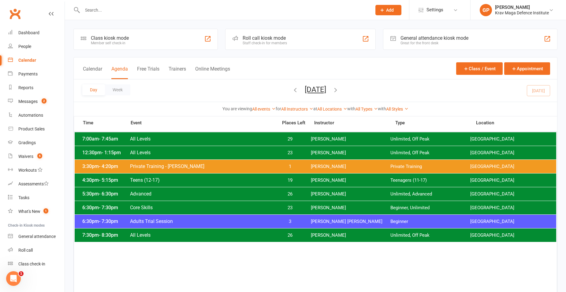
click at [313, 206] on span "[PERSON_NAME]" at bounding box center [351, 208] width 80 height 6
click at [370, 223] on span "[PERSON_NAME] [PERSON_NAME]" at bounding box center [351, 222] width 80 height 6
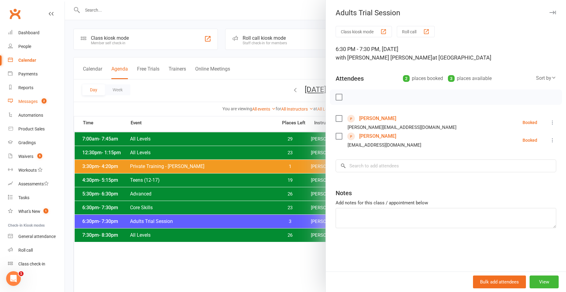
click at [36, 105] on link "Messages 2" at bounding box center [36, 102] width 57 height 14
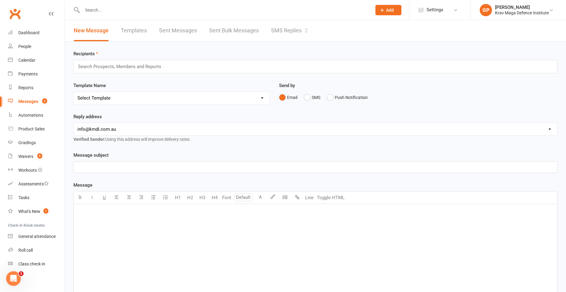
click at [285, 28] on link "SMS Replies 2" at bounding box center [289, 30] width 37 height 21
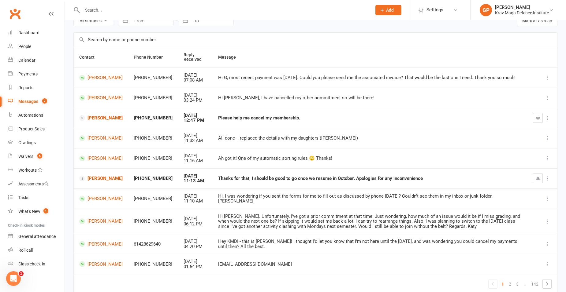
scroll to position [60, 0]
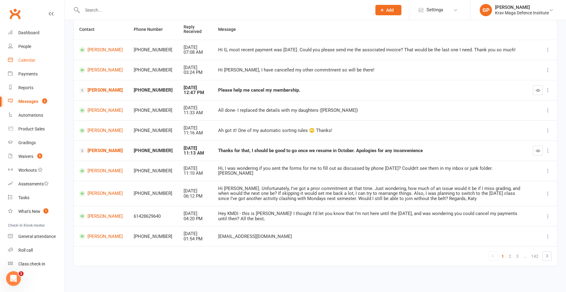
click at [33, 65] on link "Calendar" at bounding box center [36, 61] width 57 height 14
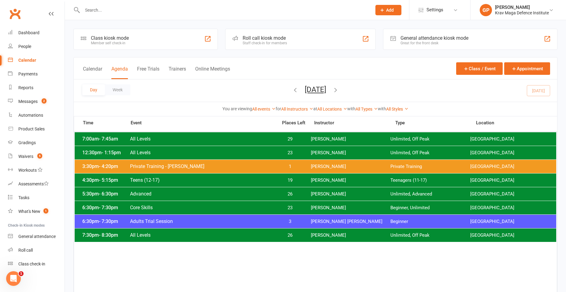
click at [258, 153] on span "All Levels" at bounding box center [202, 153] width 144 height 6
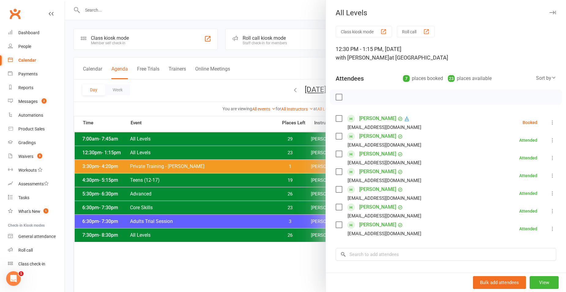
click at [549, 124] on icon at bounding box center [552, 123] width 6 height 6
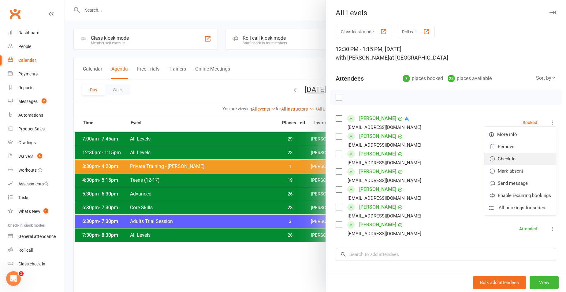
click at [514, 157] on link "Check in" at bounding box center [520, 159] width 72 height 12
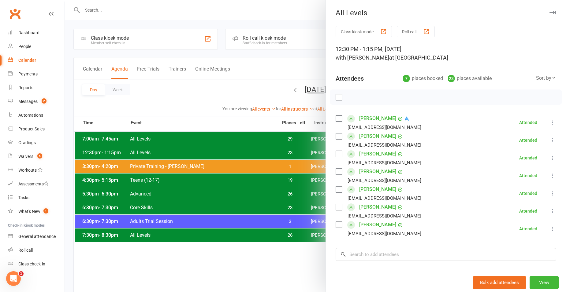
click at [165, 94] on div at bounding box center [315, 146] width 501 height 292
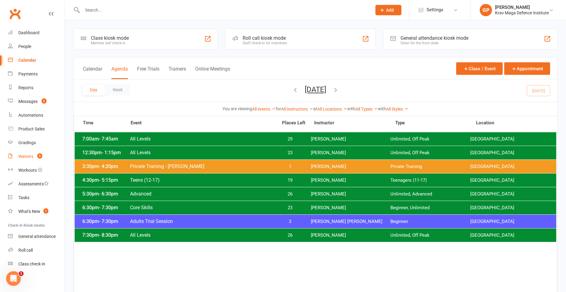
click at [24, 155] on div "Waivers" at bounding box center [25, 156] width 15 height 5
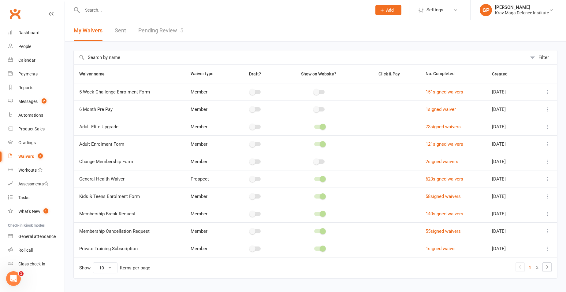
click at [165, 33] on link "Pending Review 5" at bounding box center [160, 30] width 45 height 21
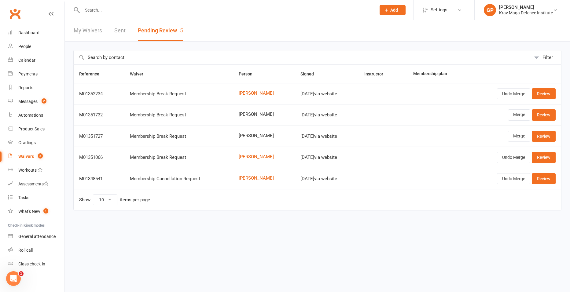
click at [113, 12] on input "text" at bounding box center [225, 10] width 291 height 9
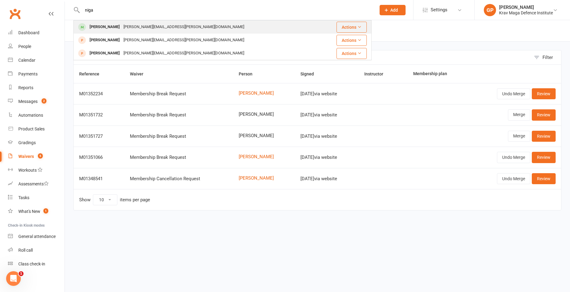
type input "niga"
click at [131, 26] on div "[PERSON_NAME][EMAIL_ADDRESS][PERSON_NAME][DOMAIN_NAME]" at bounding box center [184, 27] width 124 height 9
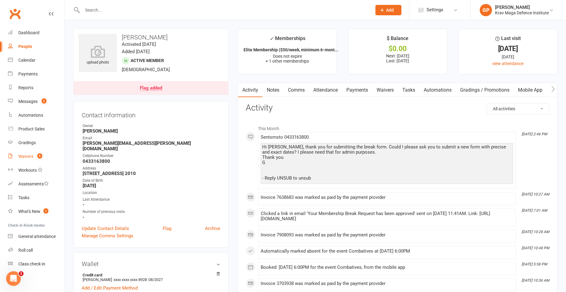
click at [33, 155] on div "Waivers" at bounding box center [25, 156] width 15 height 5
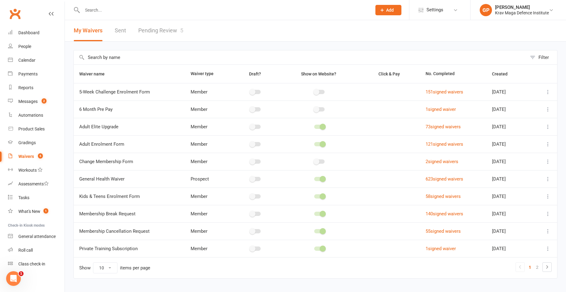
click at [168, 29] on link "Pending Review 5" at bounding box center [160, 30] width 45 height 21
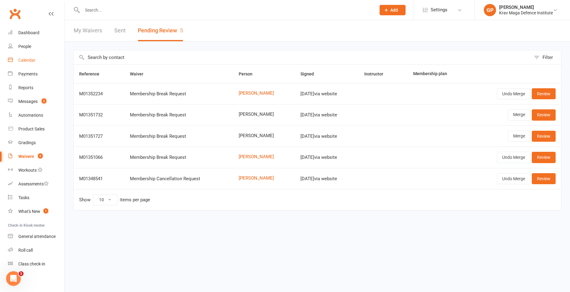
click at [23, 65] on link "Calendar" at bounding box center [36, 61] width 57 height 14
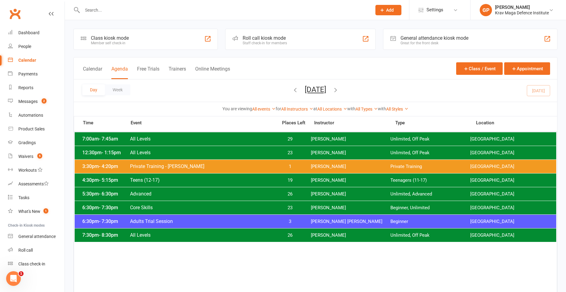
click at [295, 191] on div "5:30pm - 6:30pm Advanced 26 [PERSON_NAME] Unlimited, Advanced [GEOGRAPHIC_DATA]" at bounding box center [315, 193] width 481 height 13
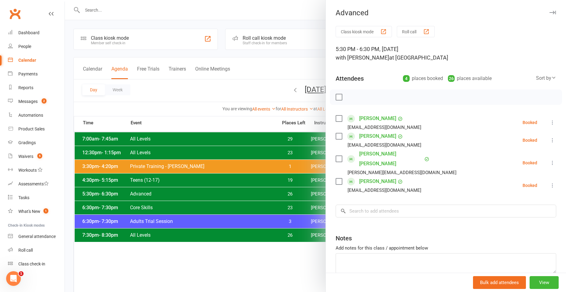
click at [171, 193] on div at bounding box center [315, 146] width 501 height 292
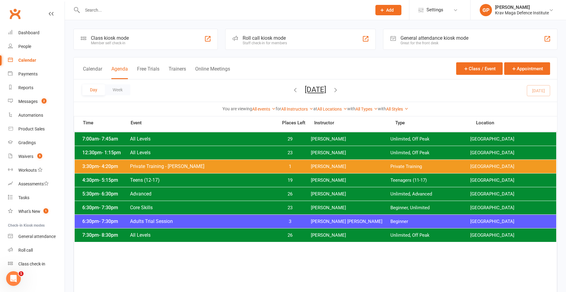
click at [173, 176] on div "4:30pm - 5:15pm Teens (12-17) 19 [PERSON_NAME] Teenagers (11-17) [GEOGRAPHIC_DA…" at bounding box center [315, 180] width 481 height 13
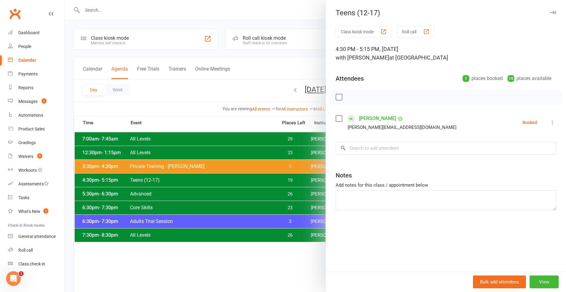
click at [191, 118] on div at bounding box center [315, 146] width 501 height 292
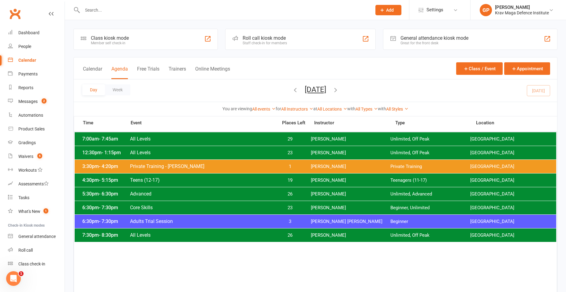
click at [284, 192] on span "26" at bounding box center [290, 194] width 32 height 6
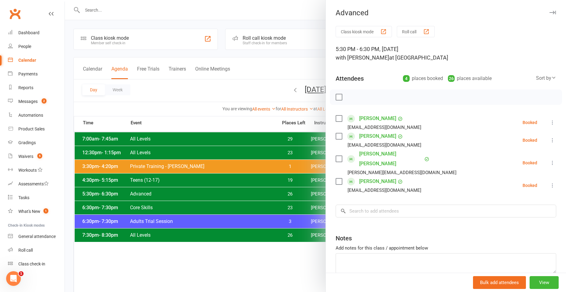
click at [261, 194] on div at bounding box center [315, 146] width 501 height 292
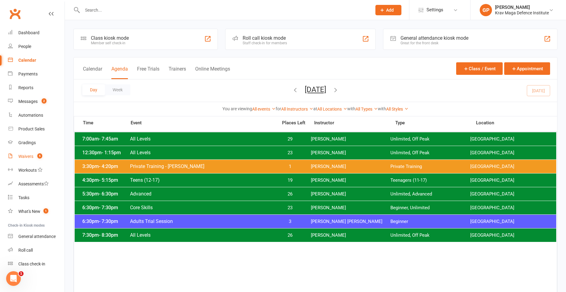
click at [28, 156] on div "Waivers" at bounding box center [25, 156] width 15 height 5
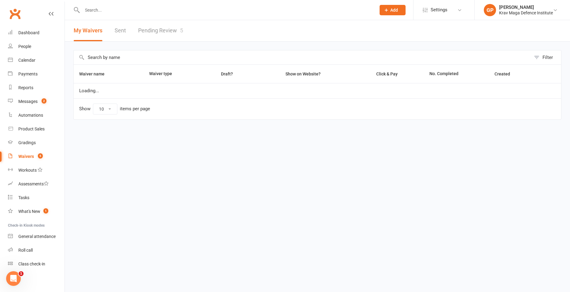
click at [178, 31] on link "Pending Review 5" at bounding box center [160, 30] width 45 height 21
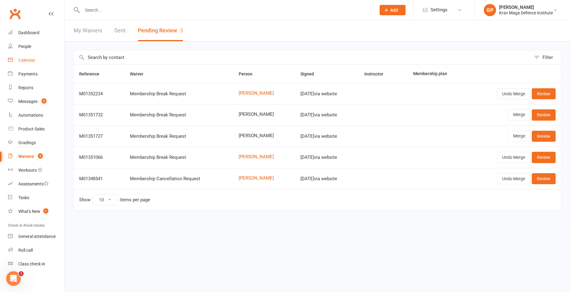
click at [35, 62] on div "Calendar" at bounding box center [26, 60] width 17 height 5
